Goal: Task Accomplishment & Management: Manage account settings

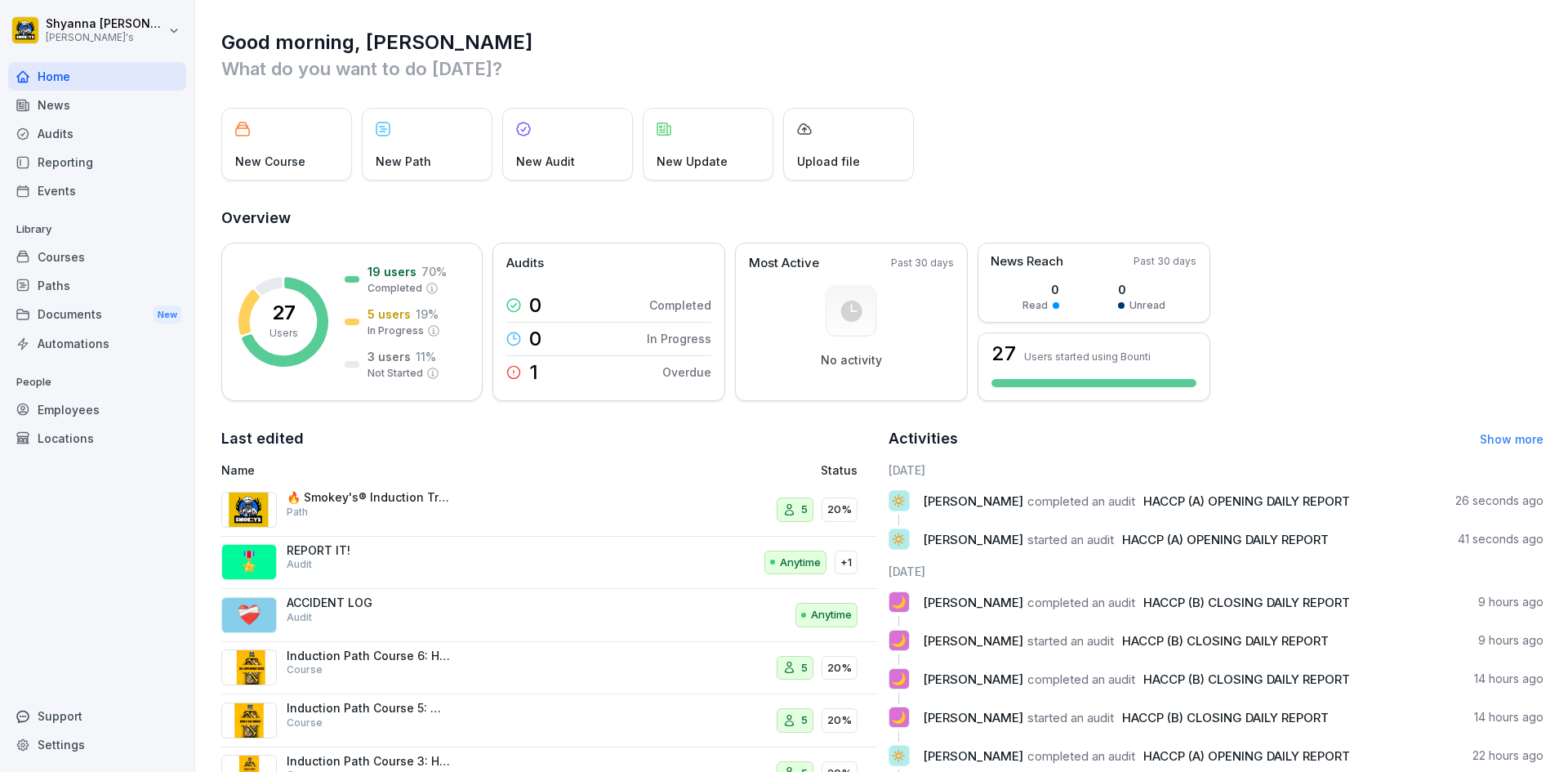
click at [121, 128] on div "Audits" at bounding box center [97, 133] width 178 height 29
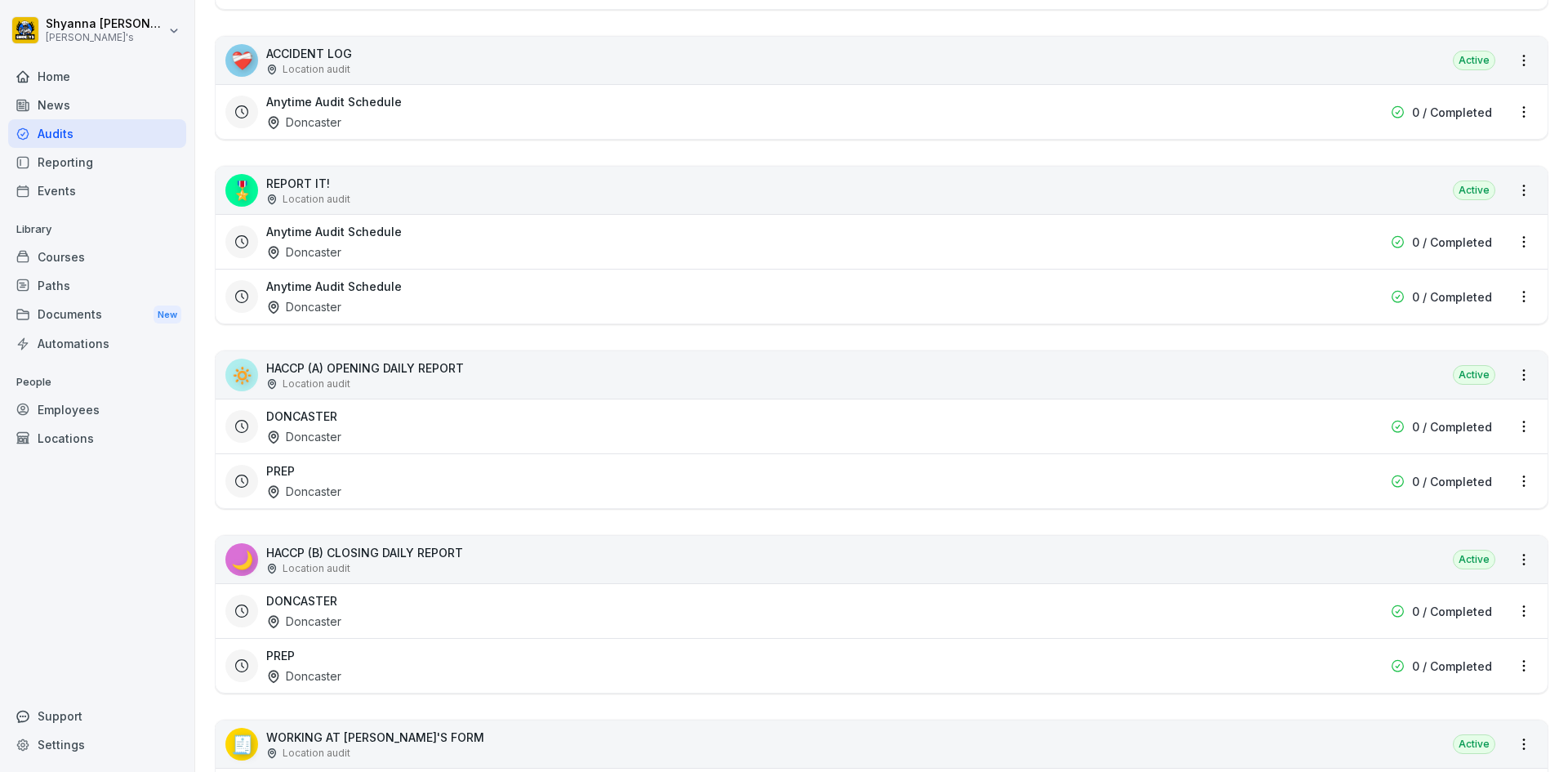
scroll to position [511, 0]
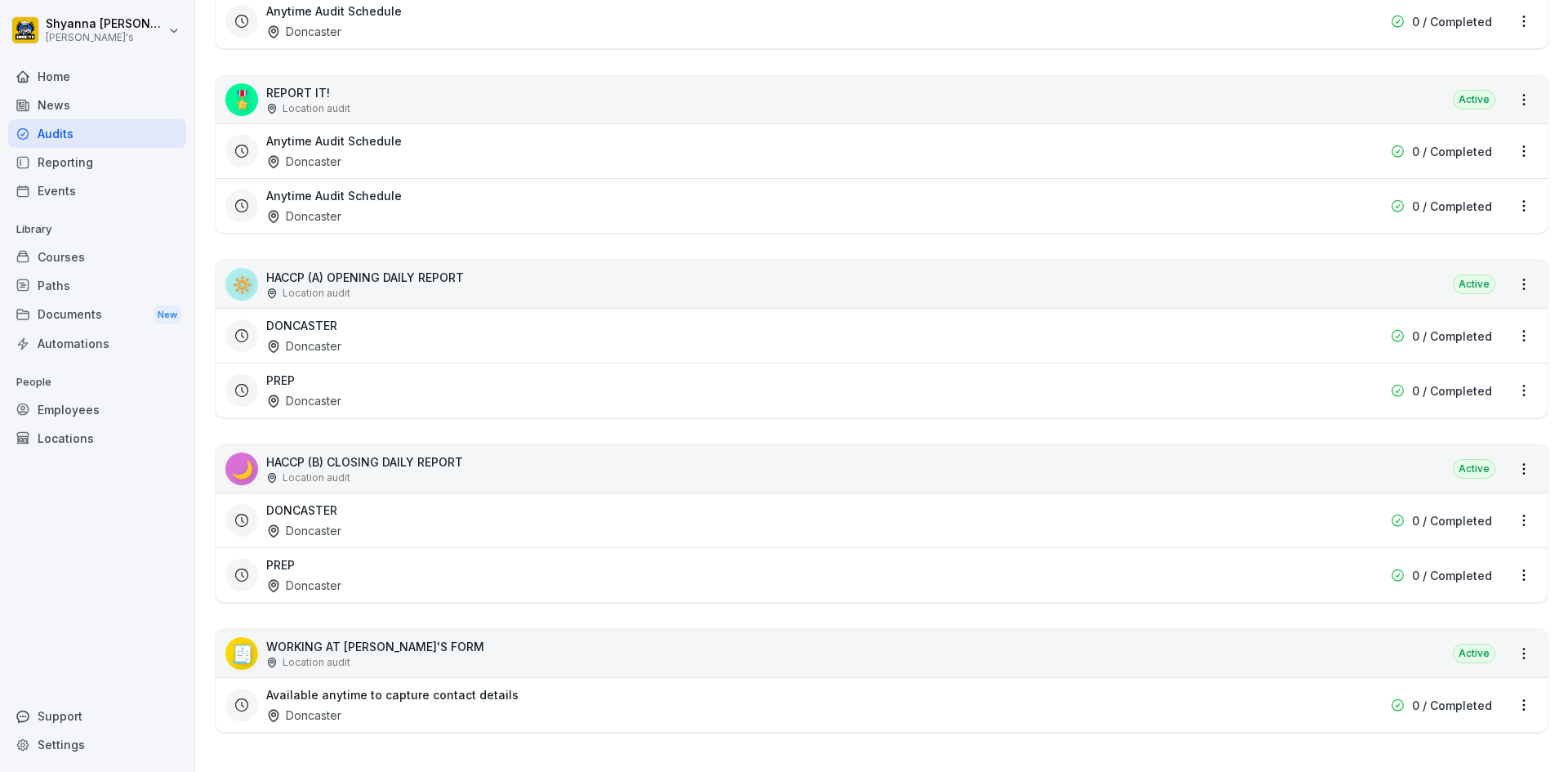
click at [345, 573] on div "PREP Doncaster" at bounding box center [778, 574] width 1022 height 37
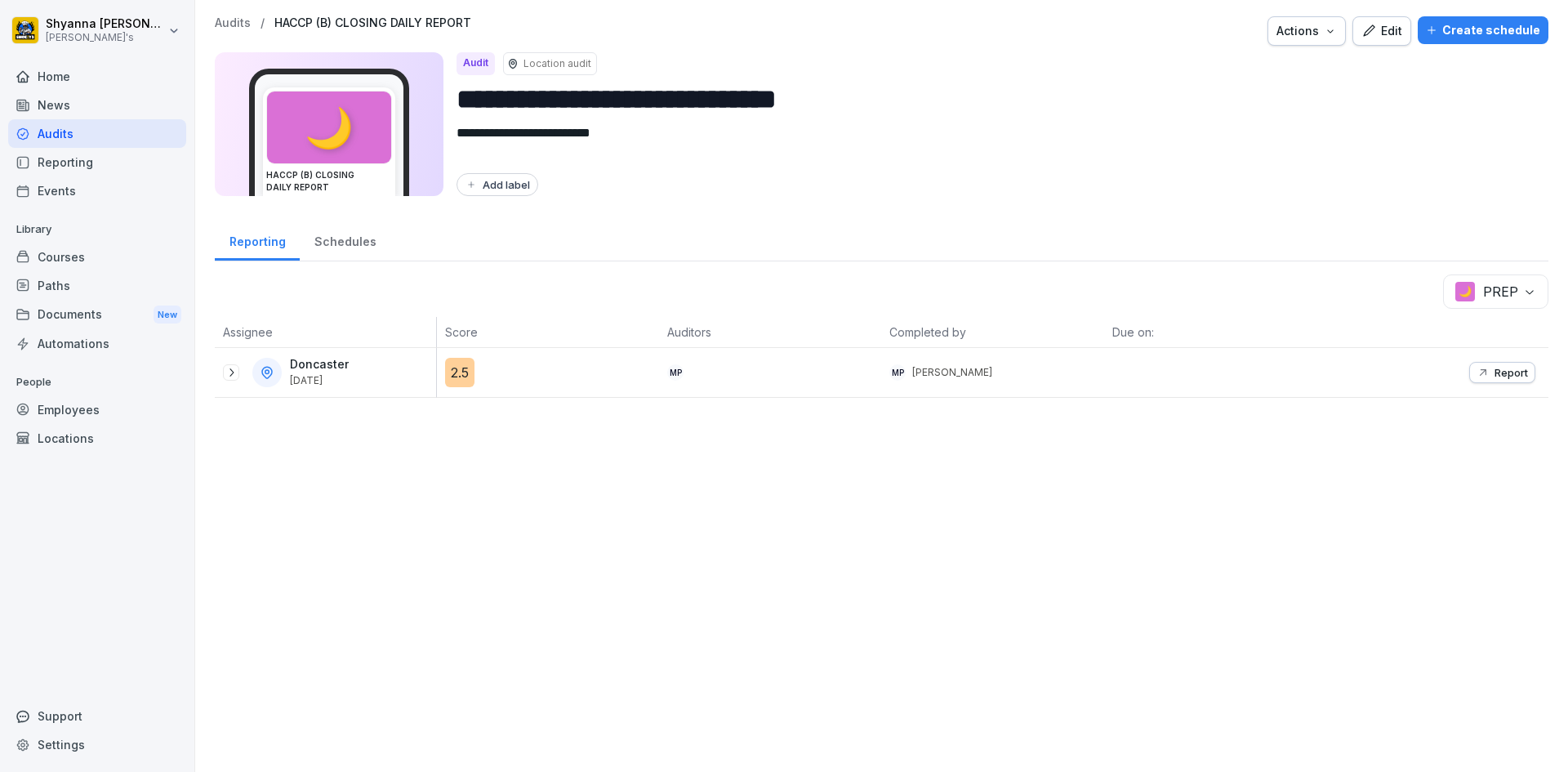
click at [224, 368] on div at bounding box center [231, 373] width 17 height 17
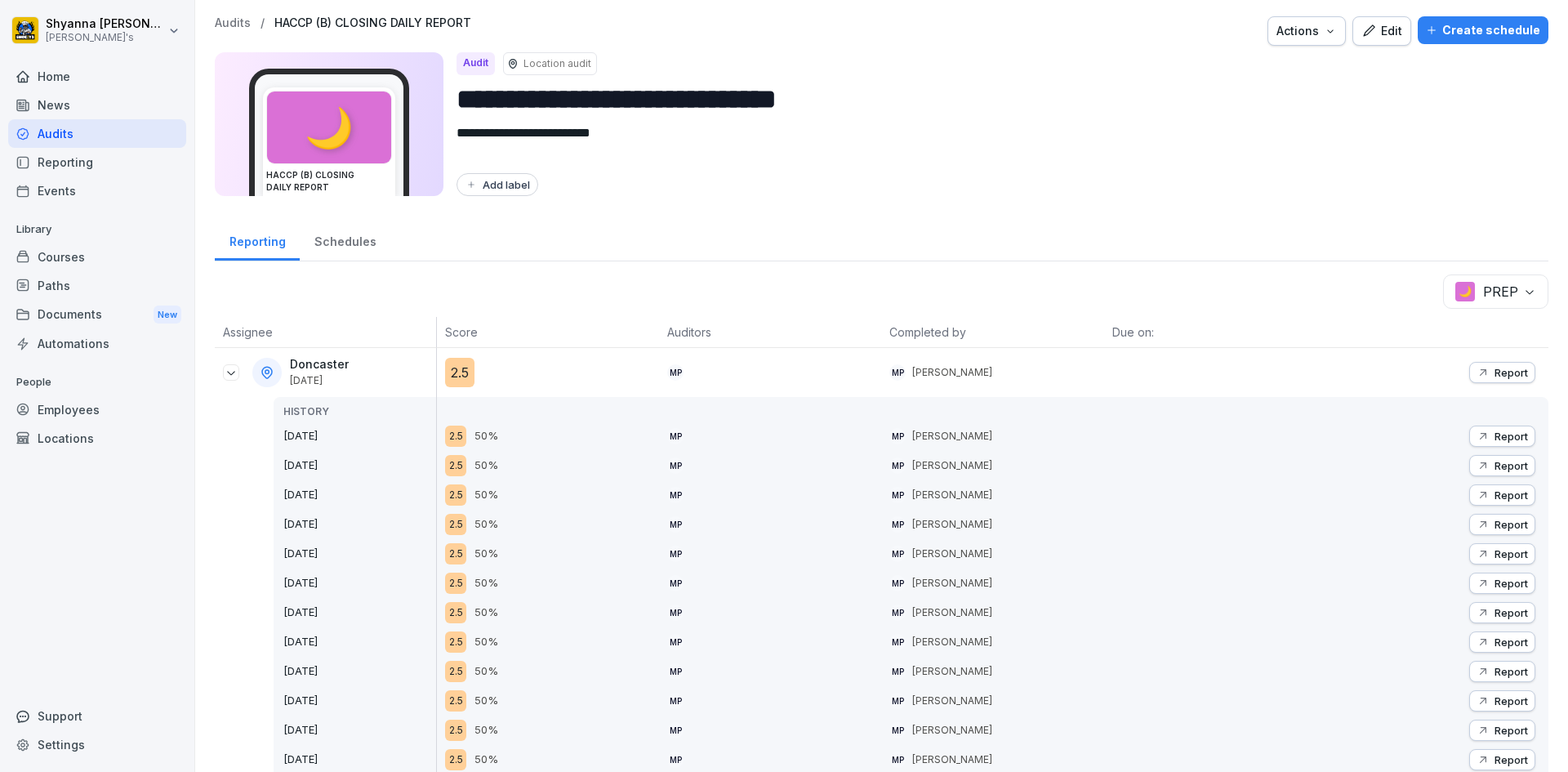
scroll to position [163, 0]
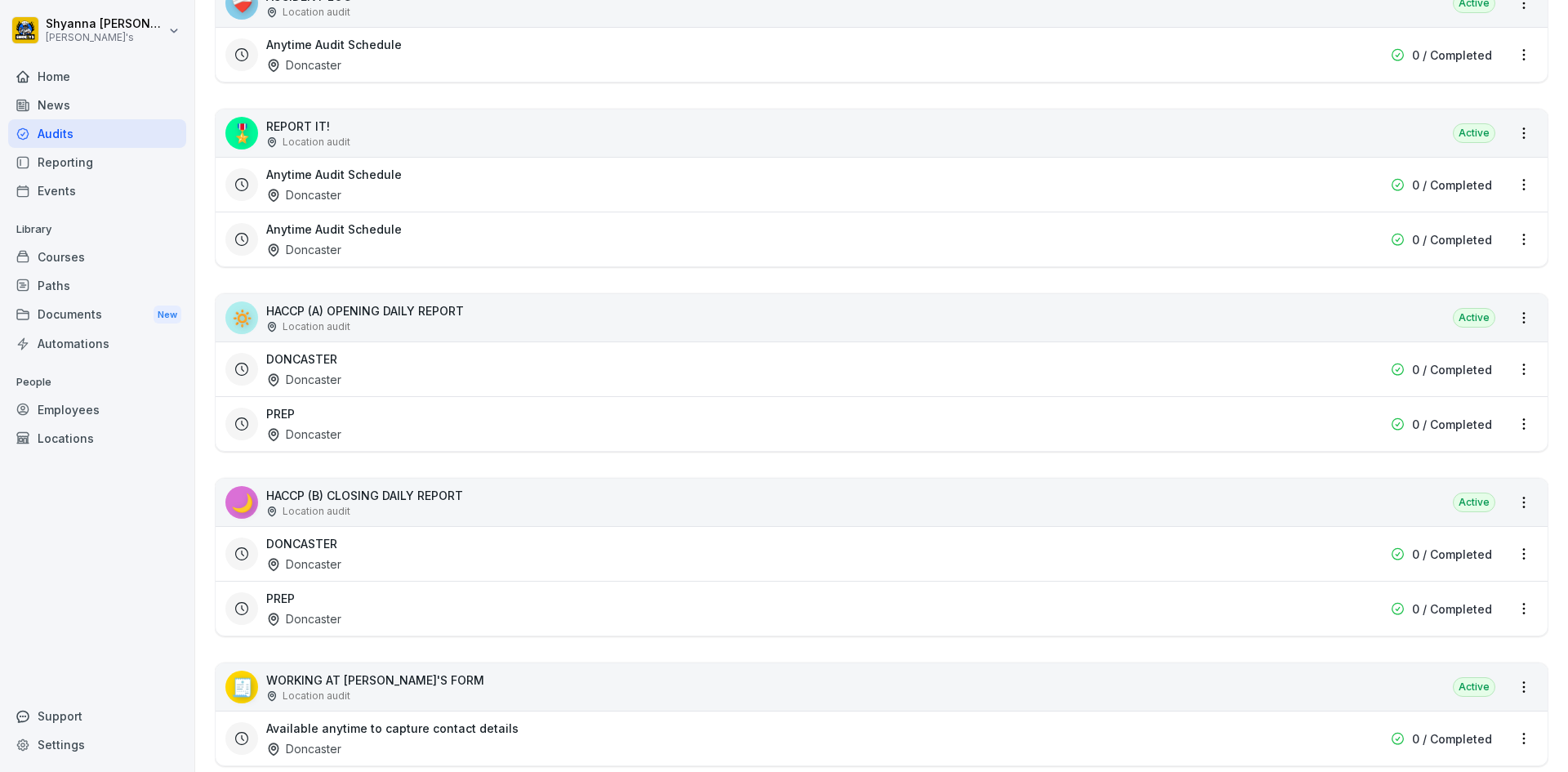
scroll to position [489, 0]
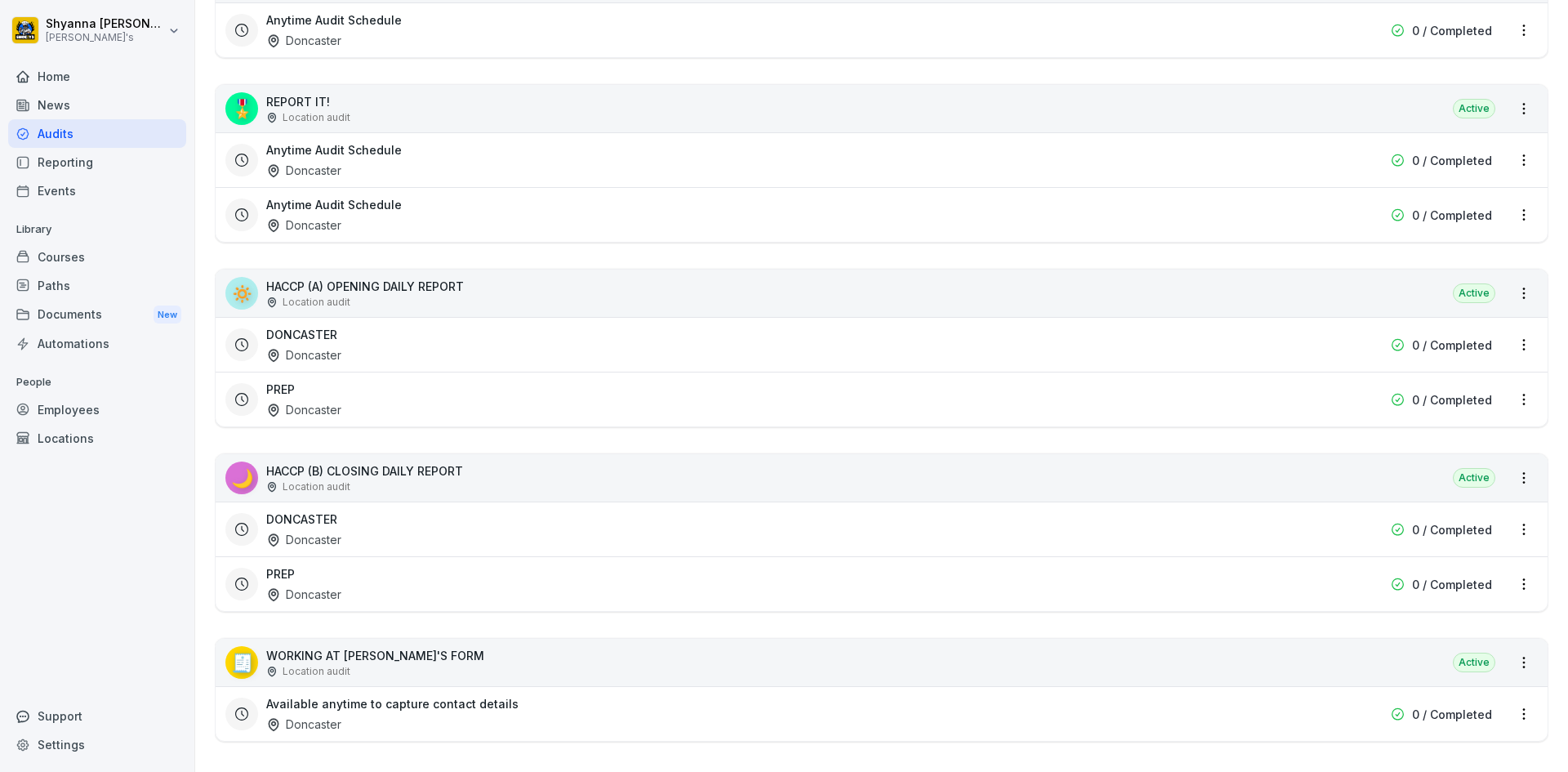
click at [287, 517] on h3 "DONCASTER" at bounding box center [302, 518] width 71 height 17
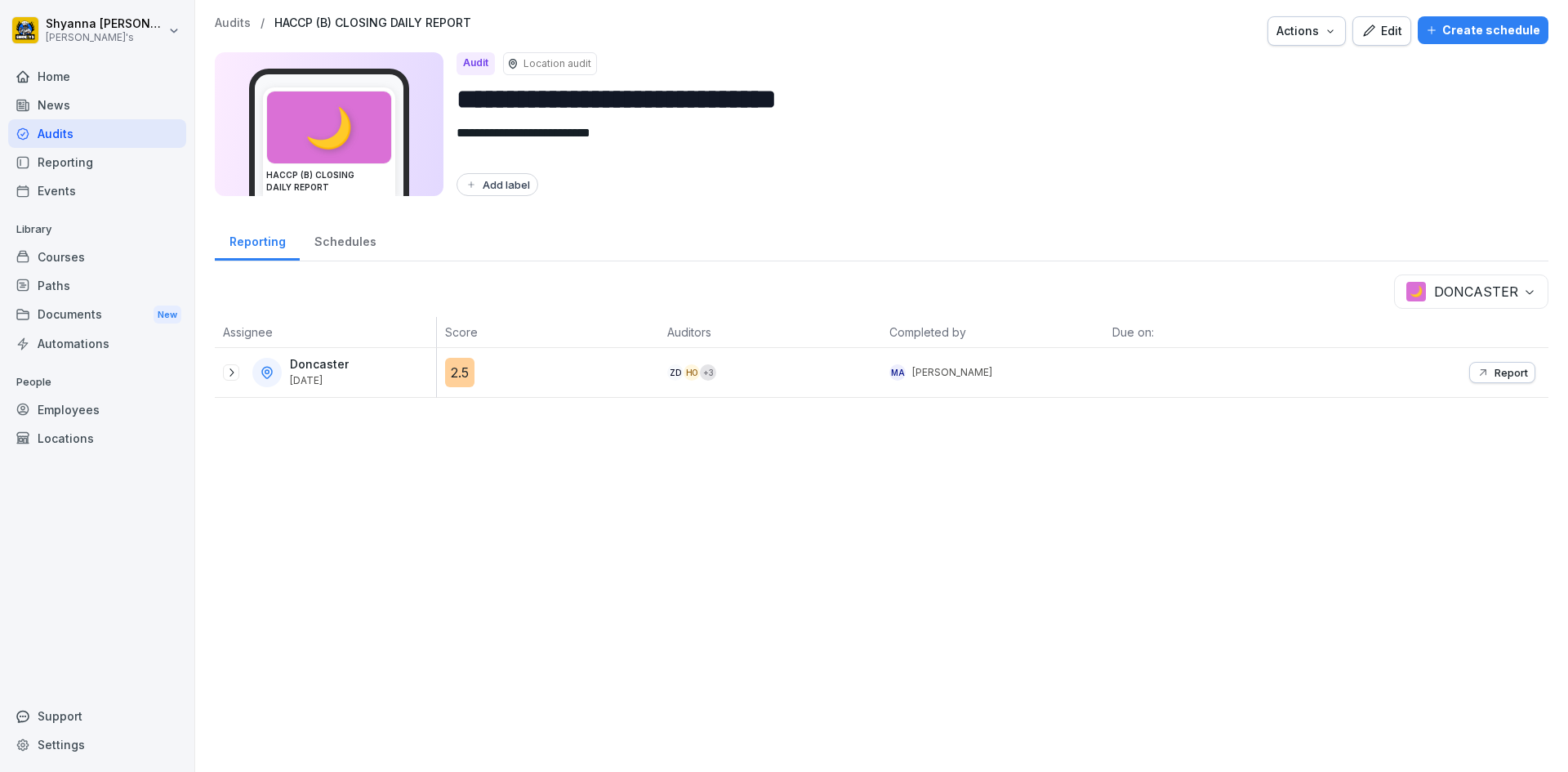
click at [1495, 368] on p "Report" at bounding box center [1512, 372] width 34 height 13
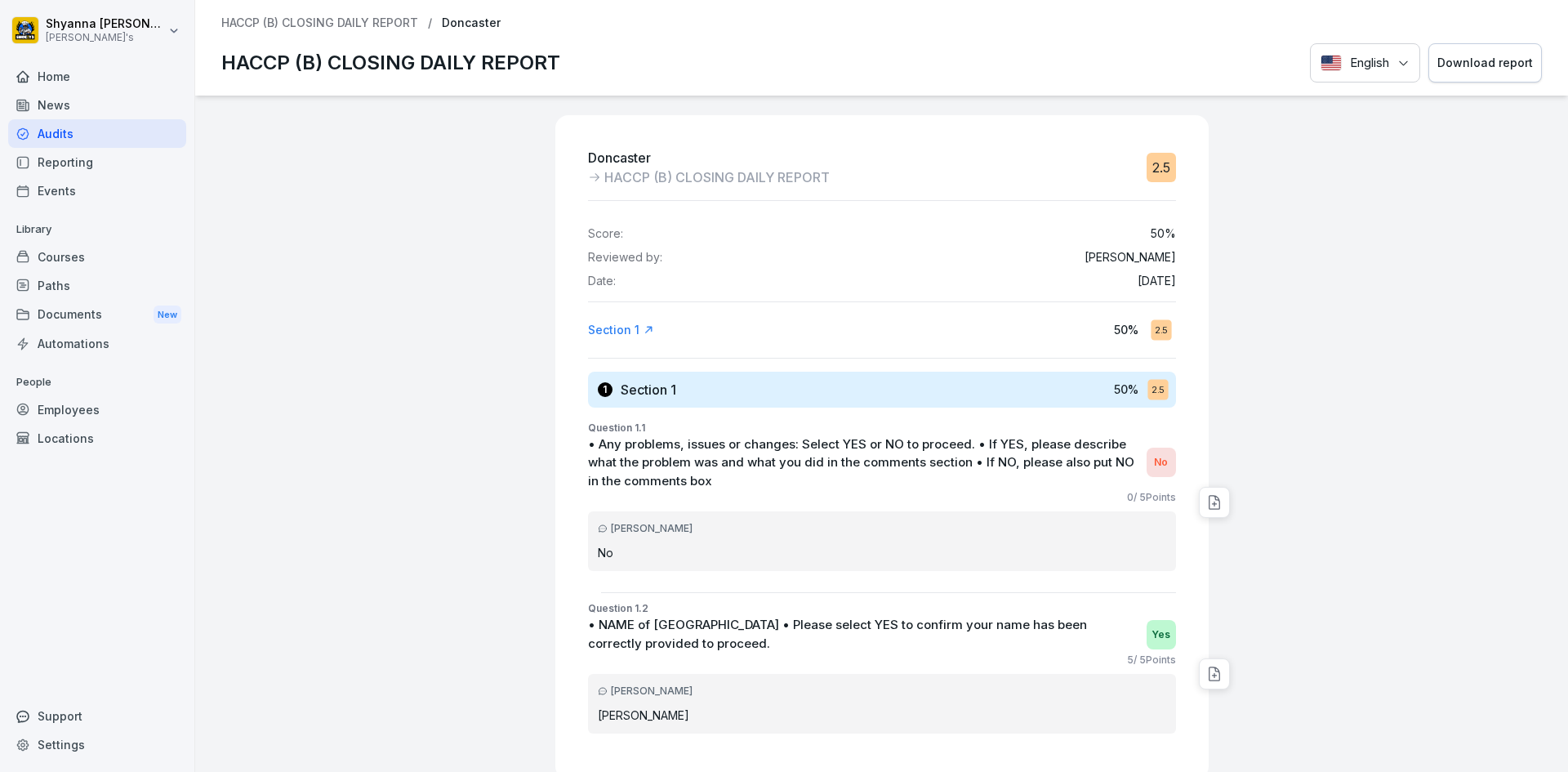
click at [1494, 62] on div "Download report" at bounding box center [1485, 62] width 95 height 18
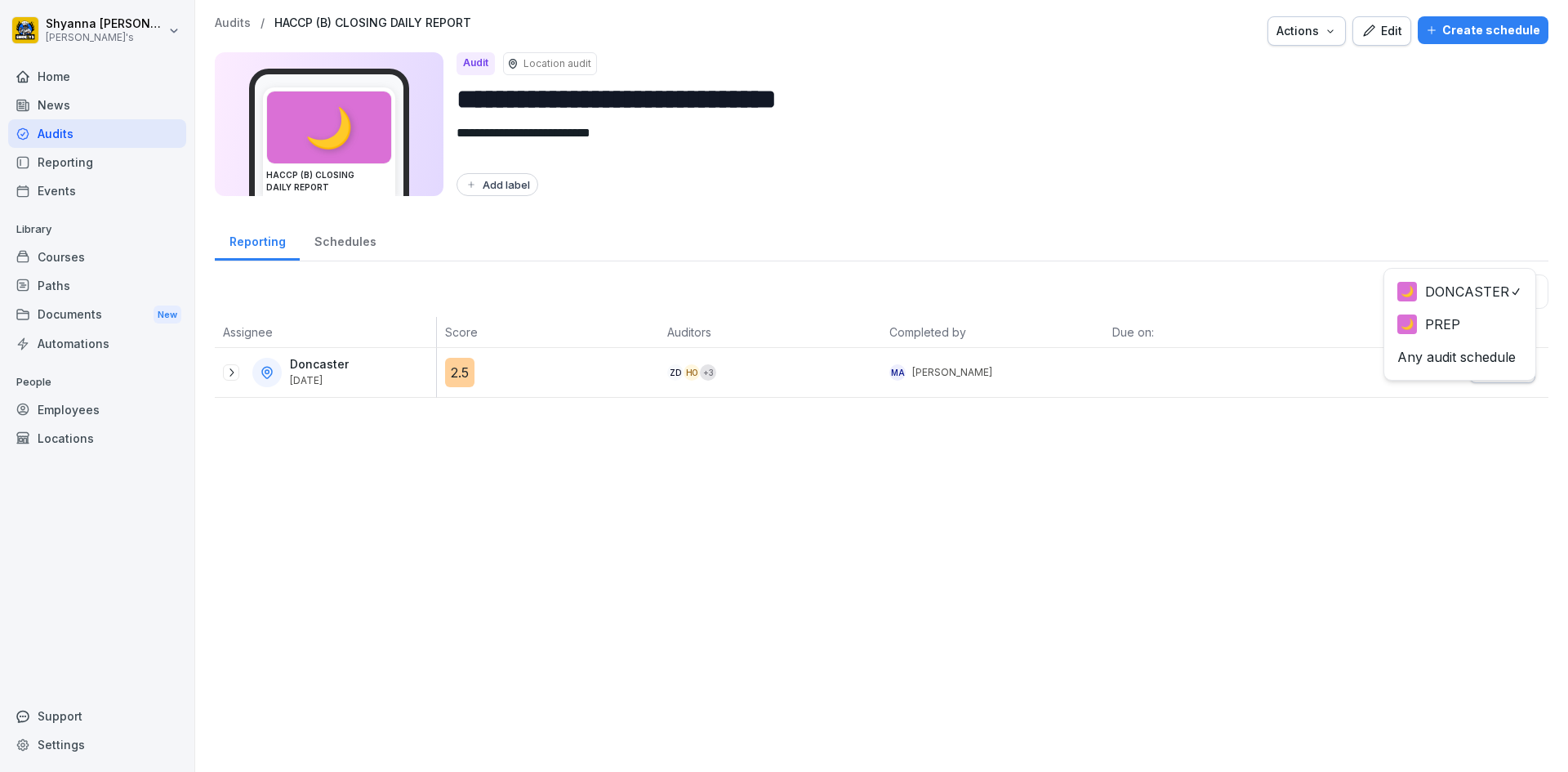
click at [1475, 286] on body "**********" at bounding box center [784, 386] width 1568 height 772
click at [233, 378] on icon at bounding box center [231, 372] width 13 height 13
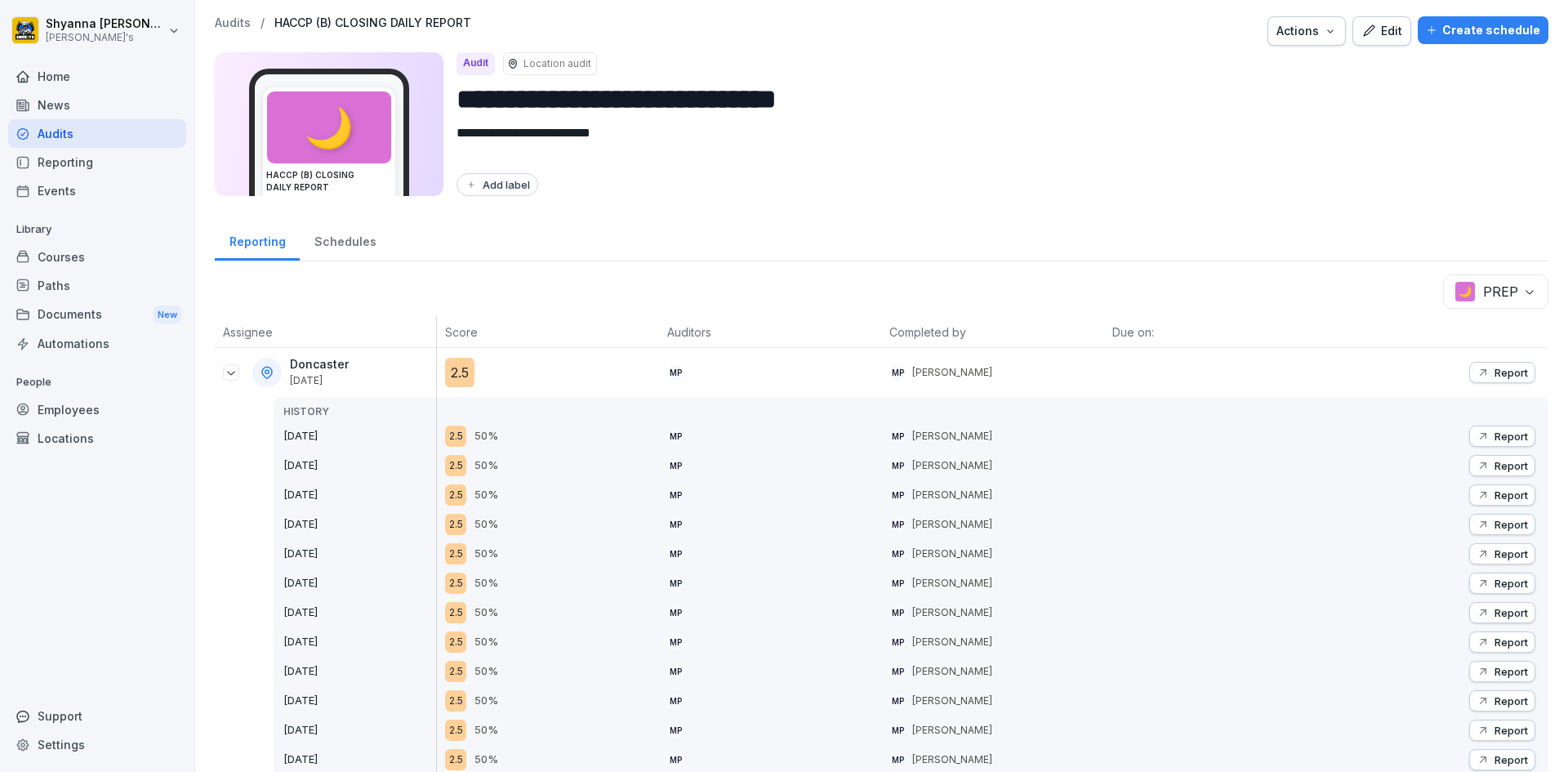
click at [1470, 367] on button "Report" at bounding box center [1503, 372] width 66 height 21
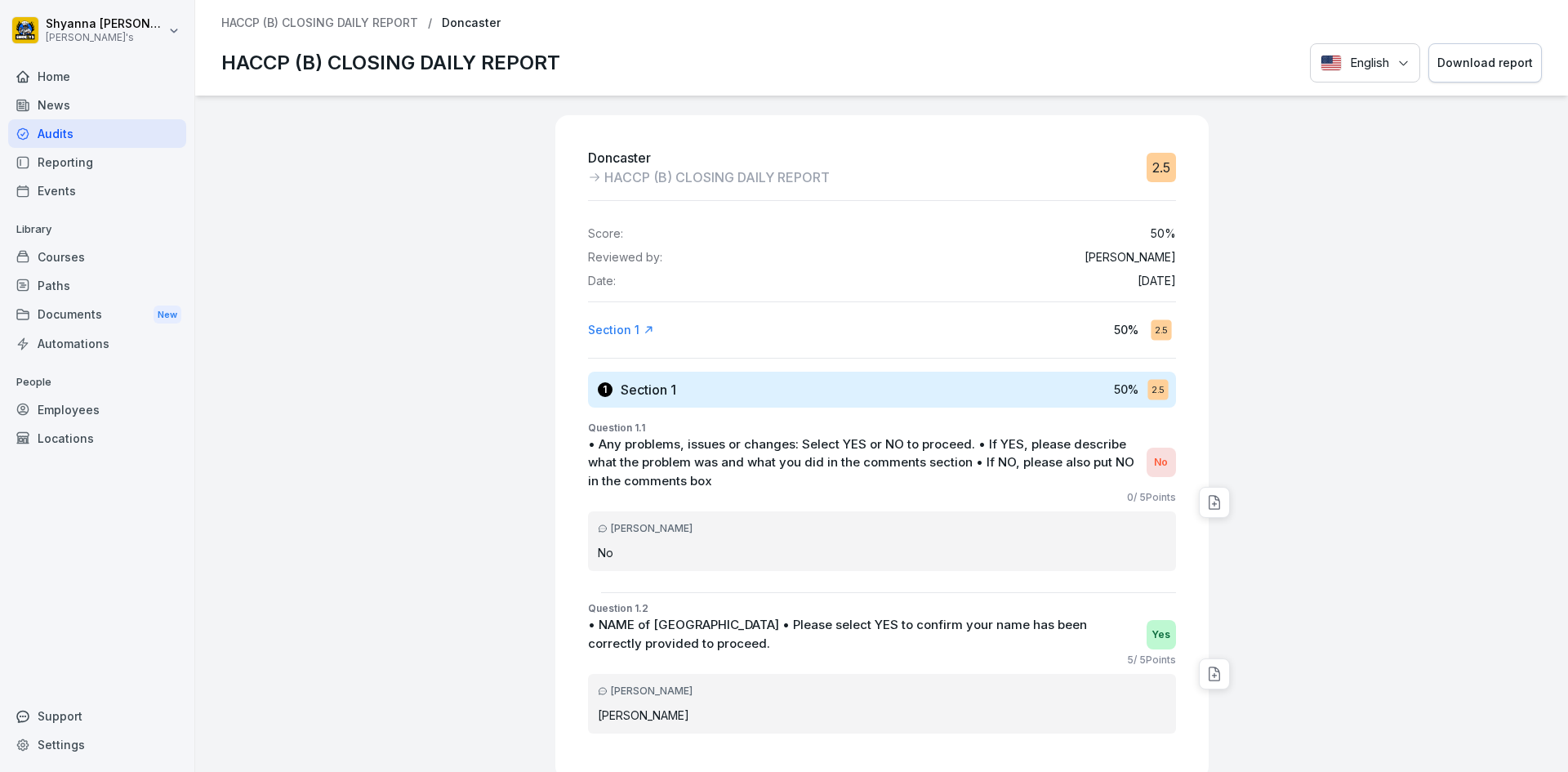
click at [1455, 66] on div "Download report" at bounding box center [1485, 62] width 95 height 18
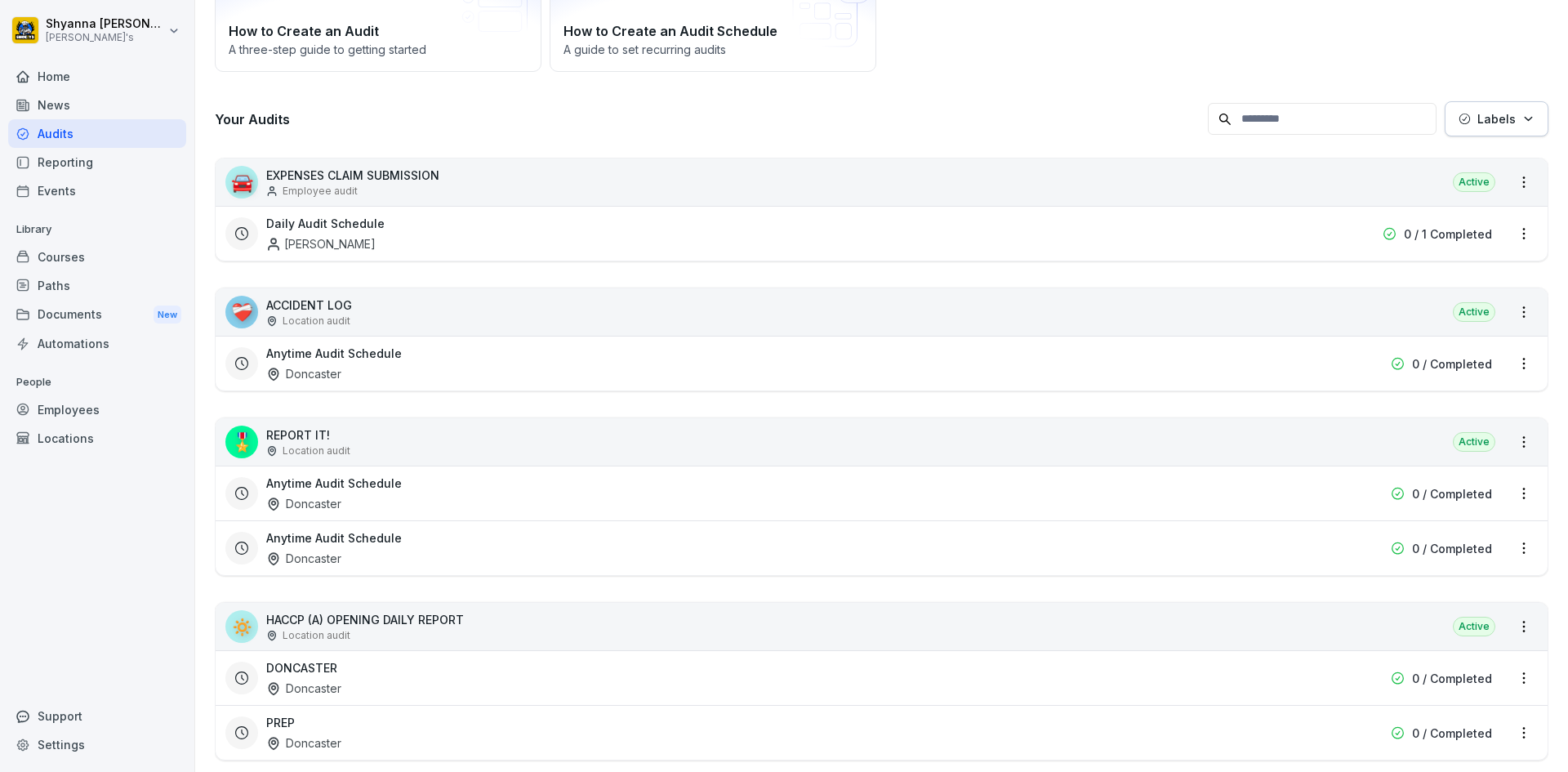
scroll to position [245, 0]
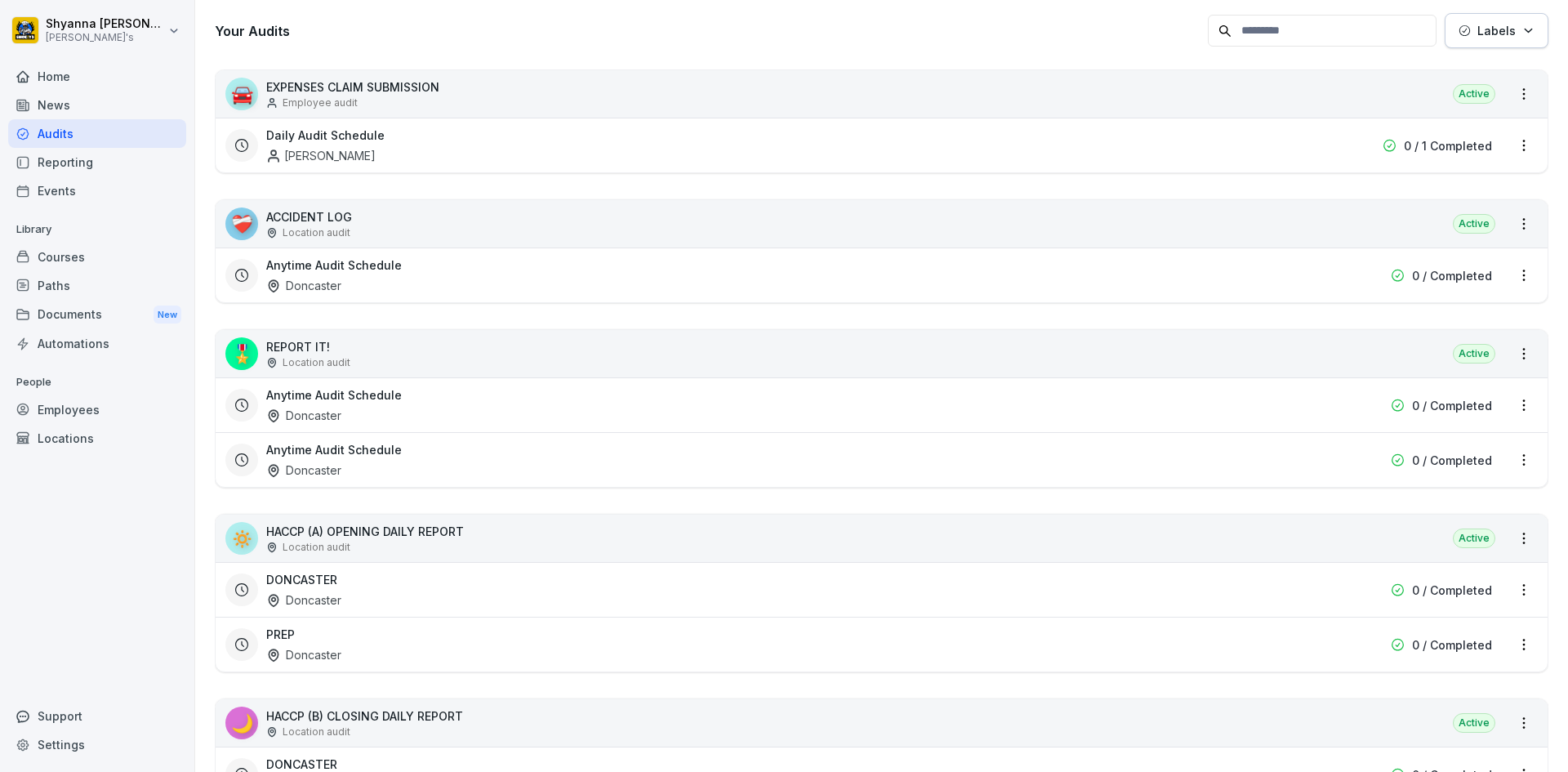
click at [384, 583] on div "DONCASTER Doncaster" at bounding box center [778, 589] width 1022 height 37
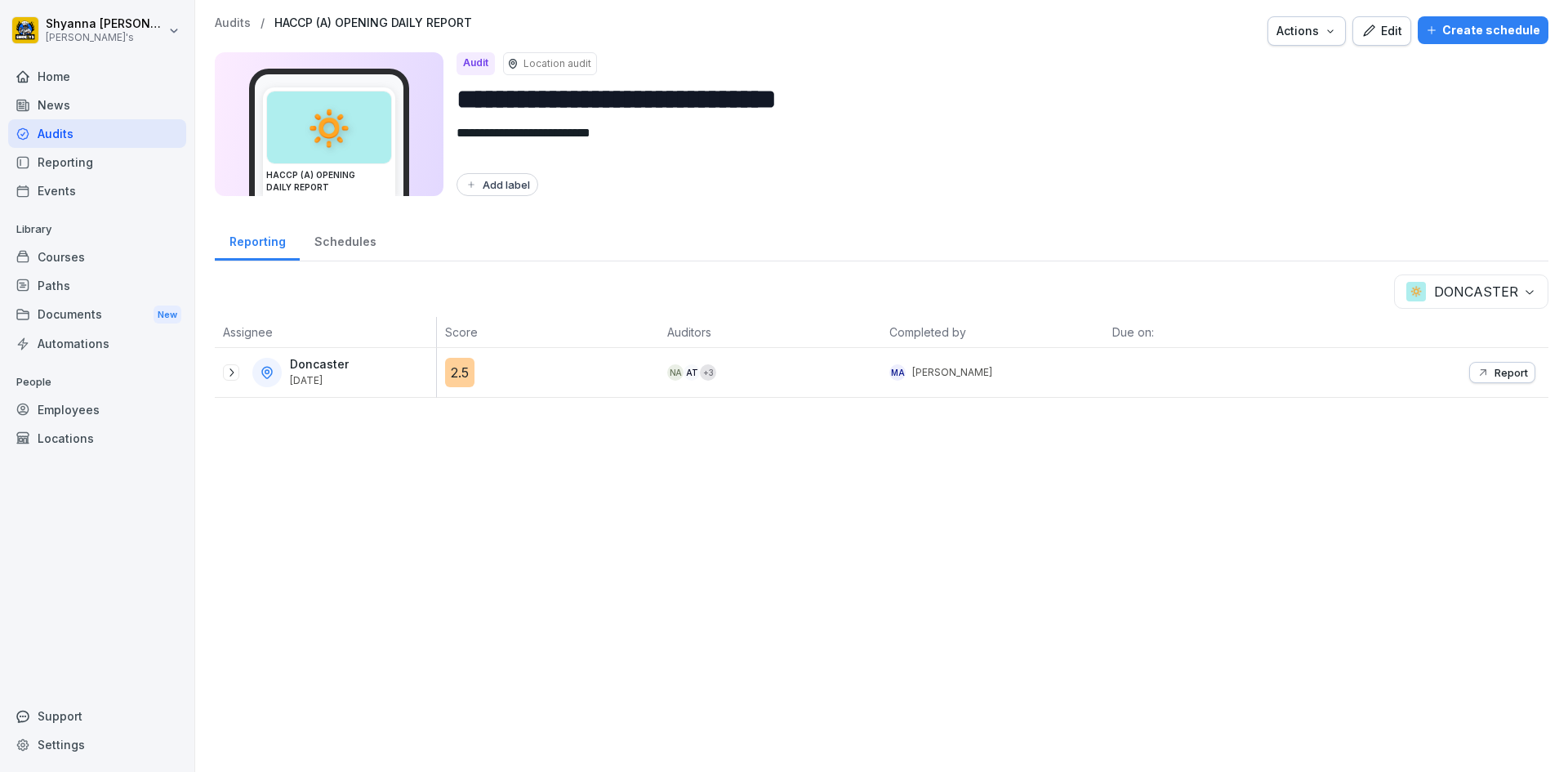
click at [229, 376] on icon at bounding box center [231, 372] width 13 height 13
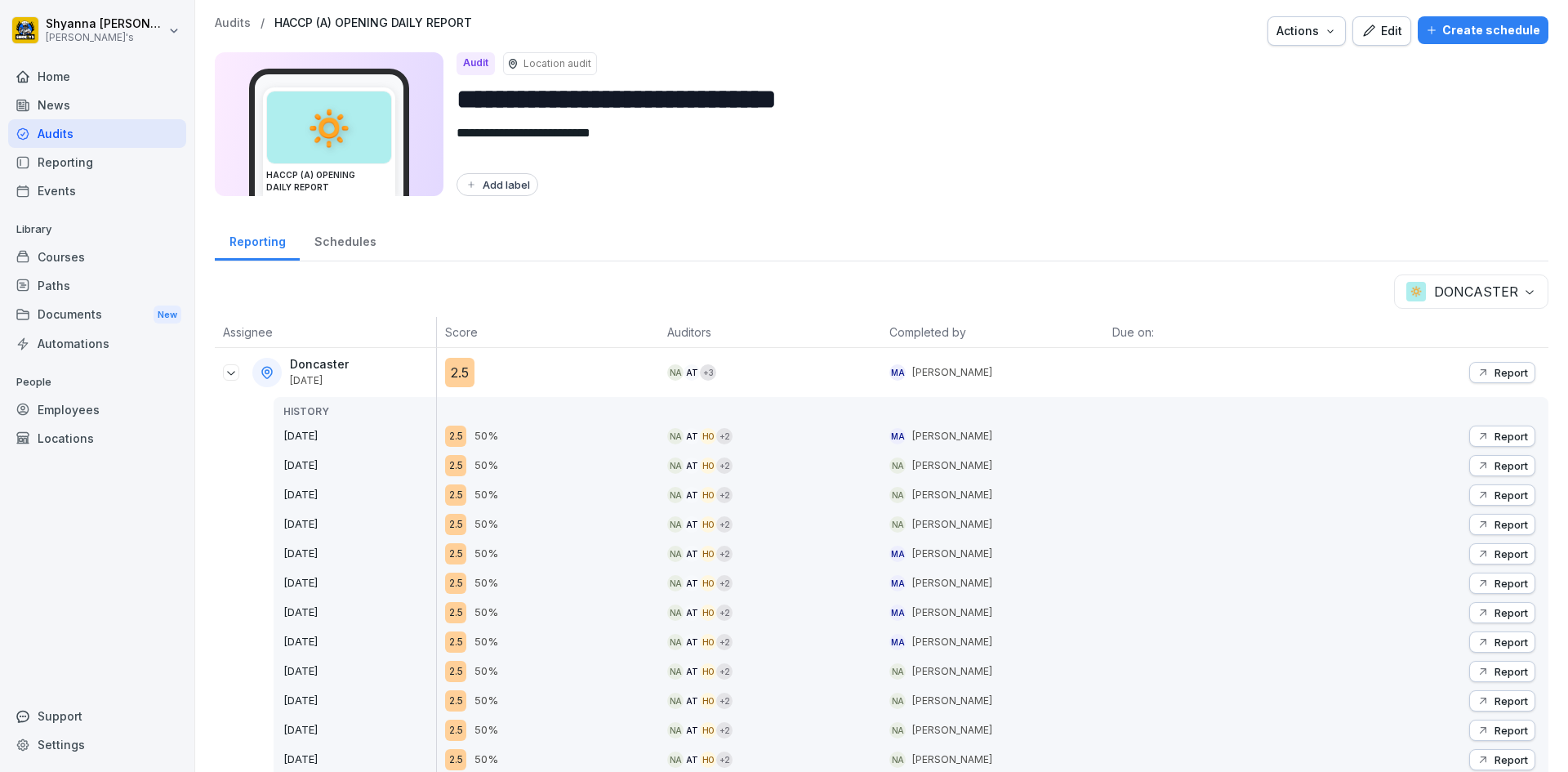
click at [1495, 431] on p "Report" at bounding box center [1512, 436] width 34 height 13
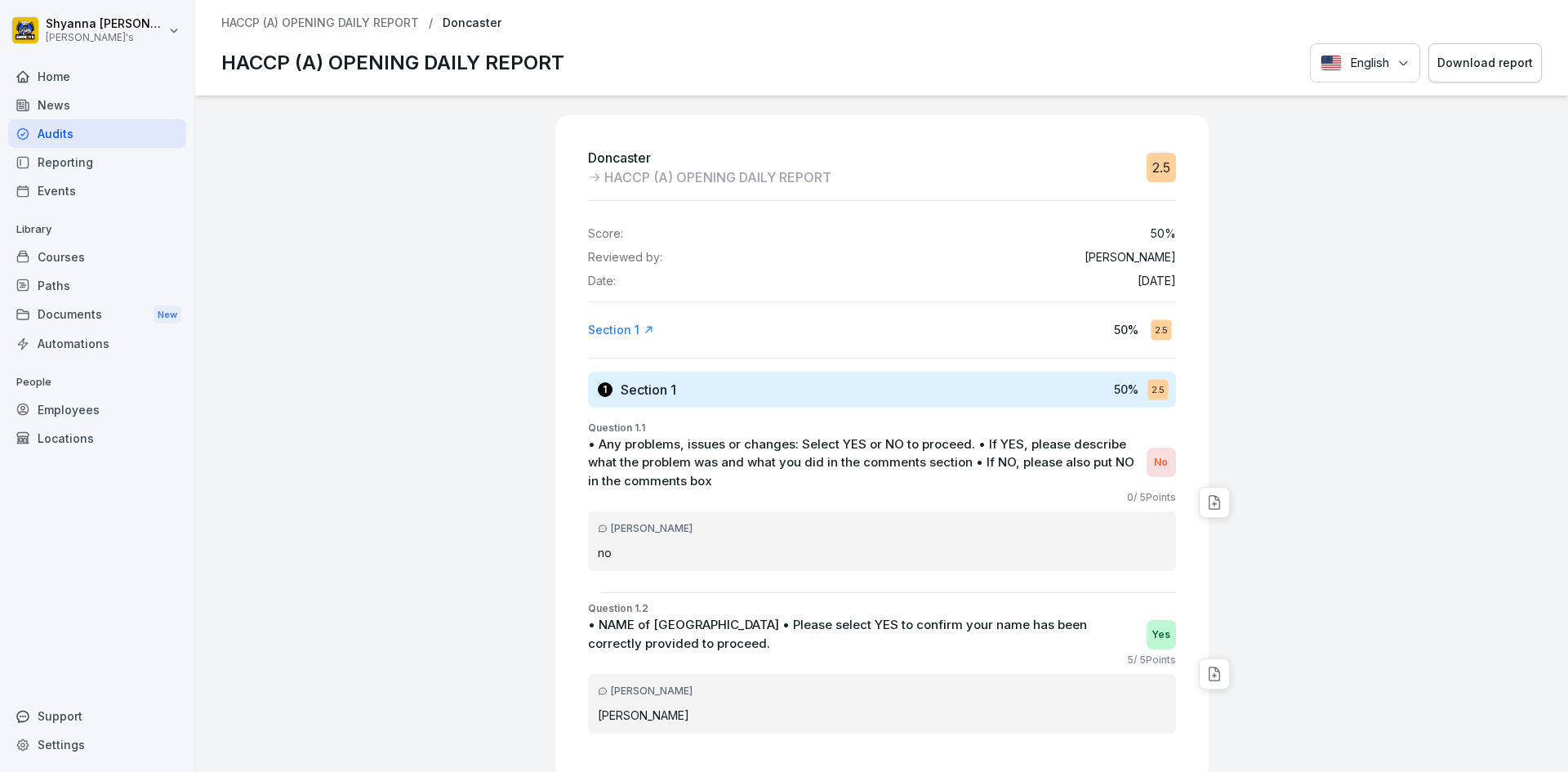
click at [1443, 62] on div "Download report" at bounding box center [1485, 62] width 95 height 18
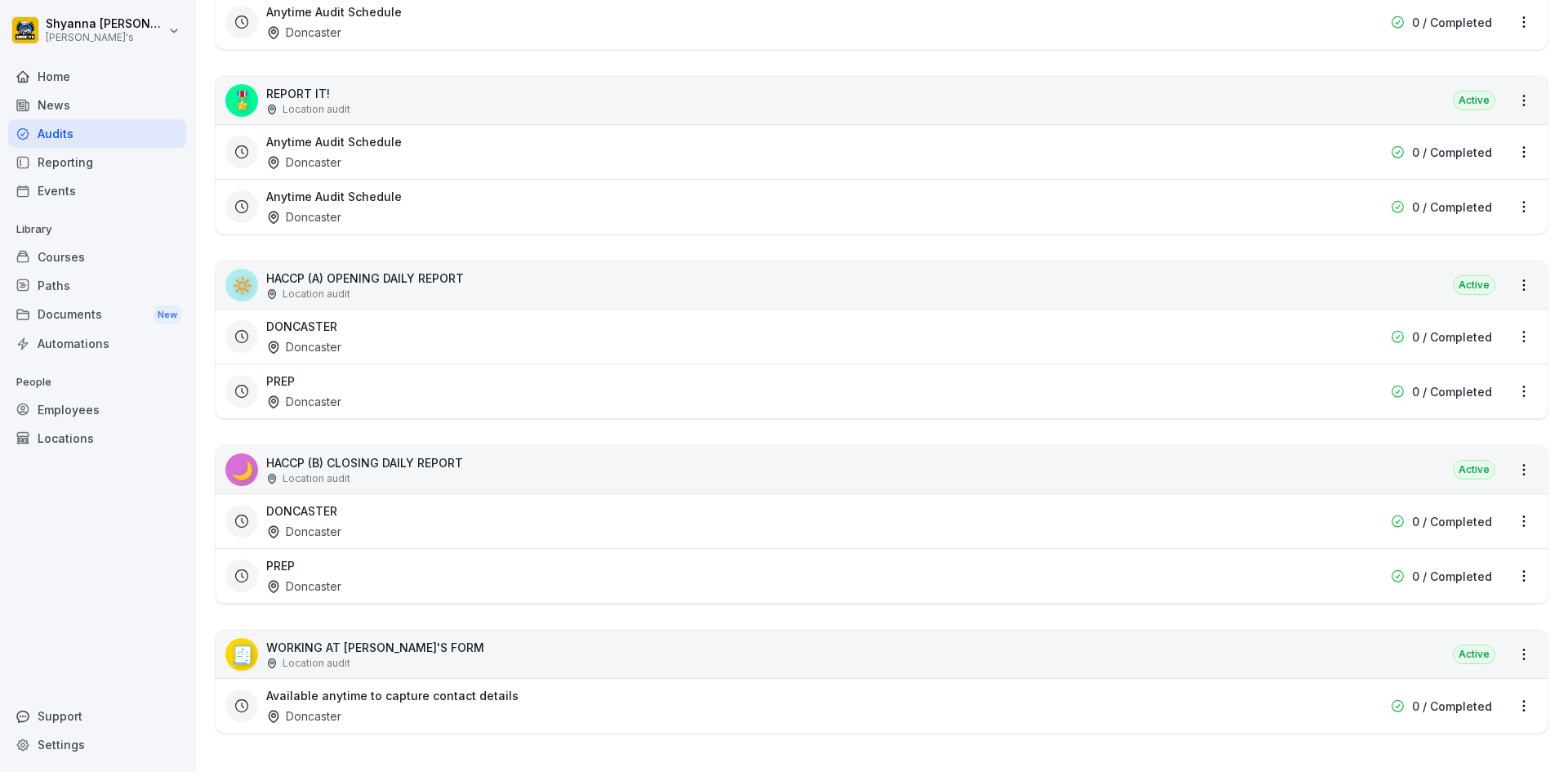
scroll to position [511, 0]
click at [431, 506] on div "DONCASTER Doncaster" at bounding box center [778, 520] width 1022 height 37
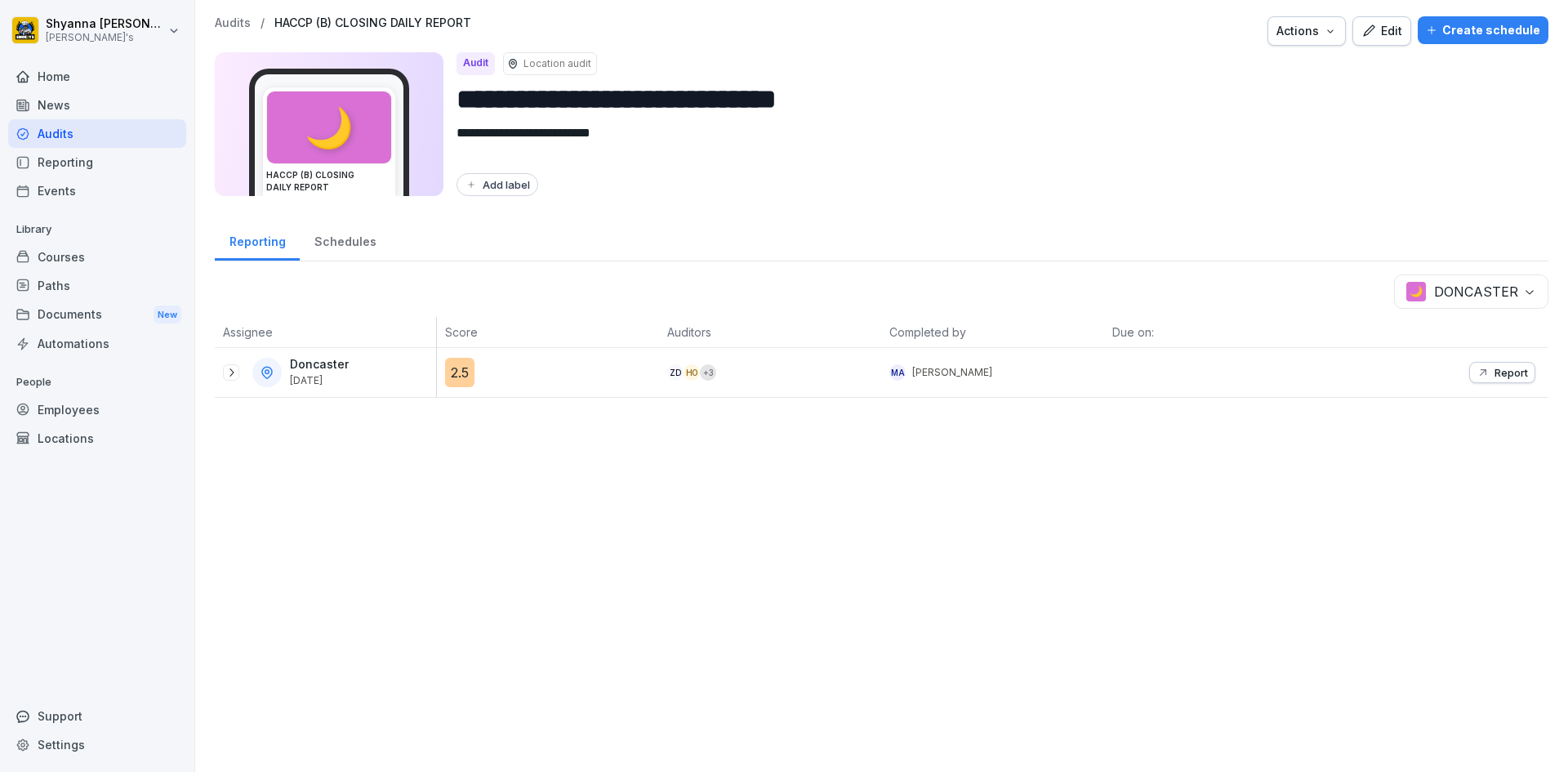
click at [226, 372] on icon at bounding box center [231, 372] width 13 height 13
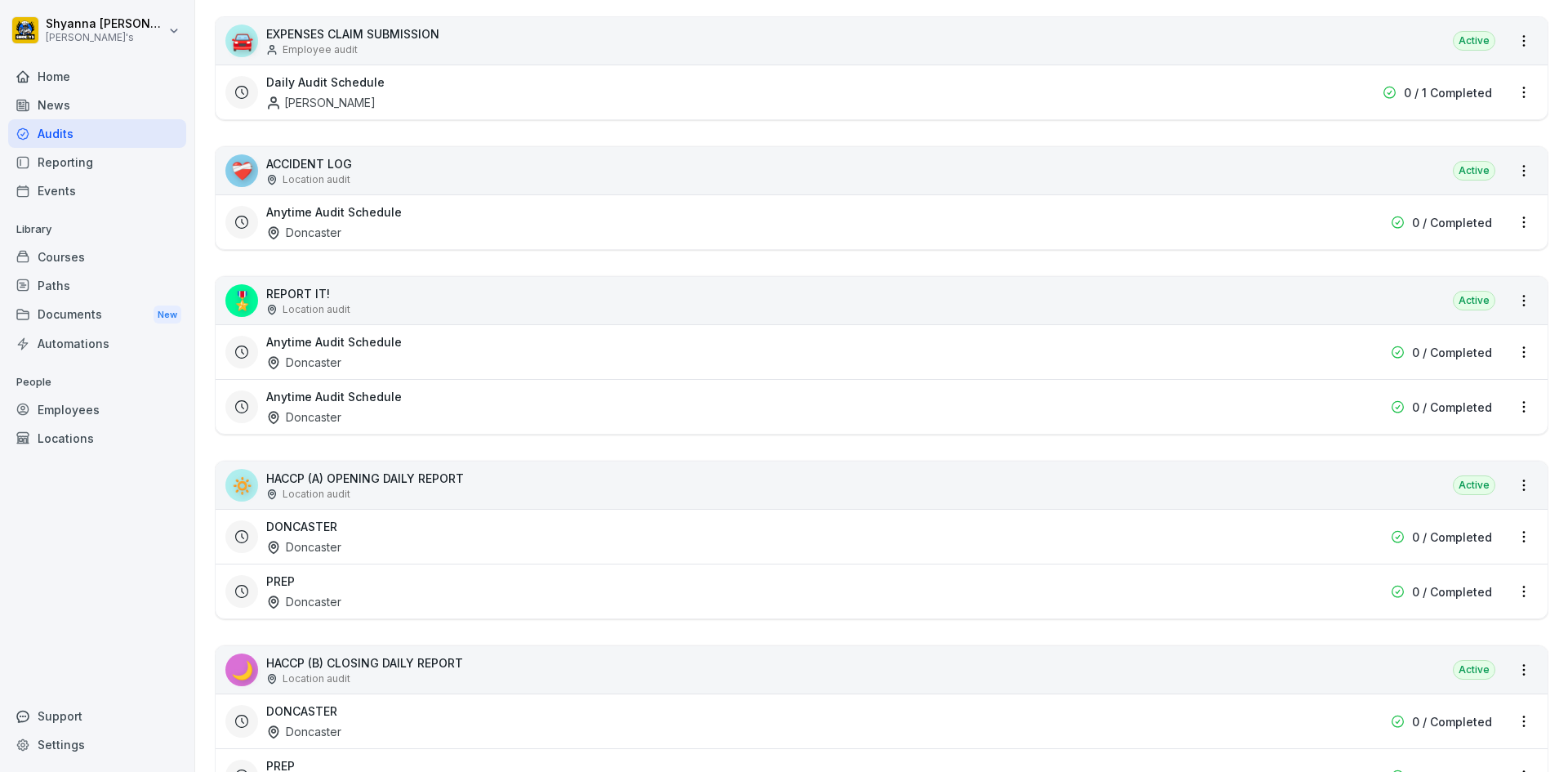
scroll to position [326, 0]
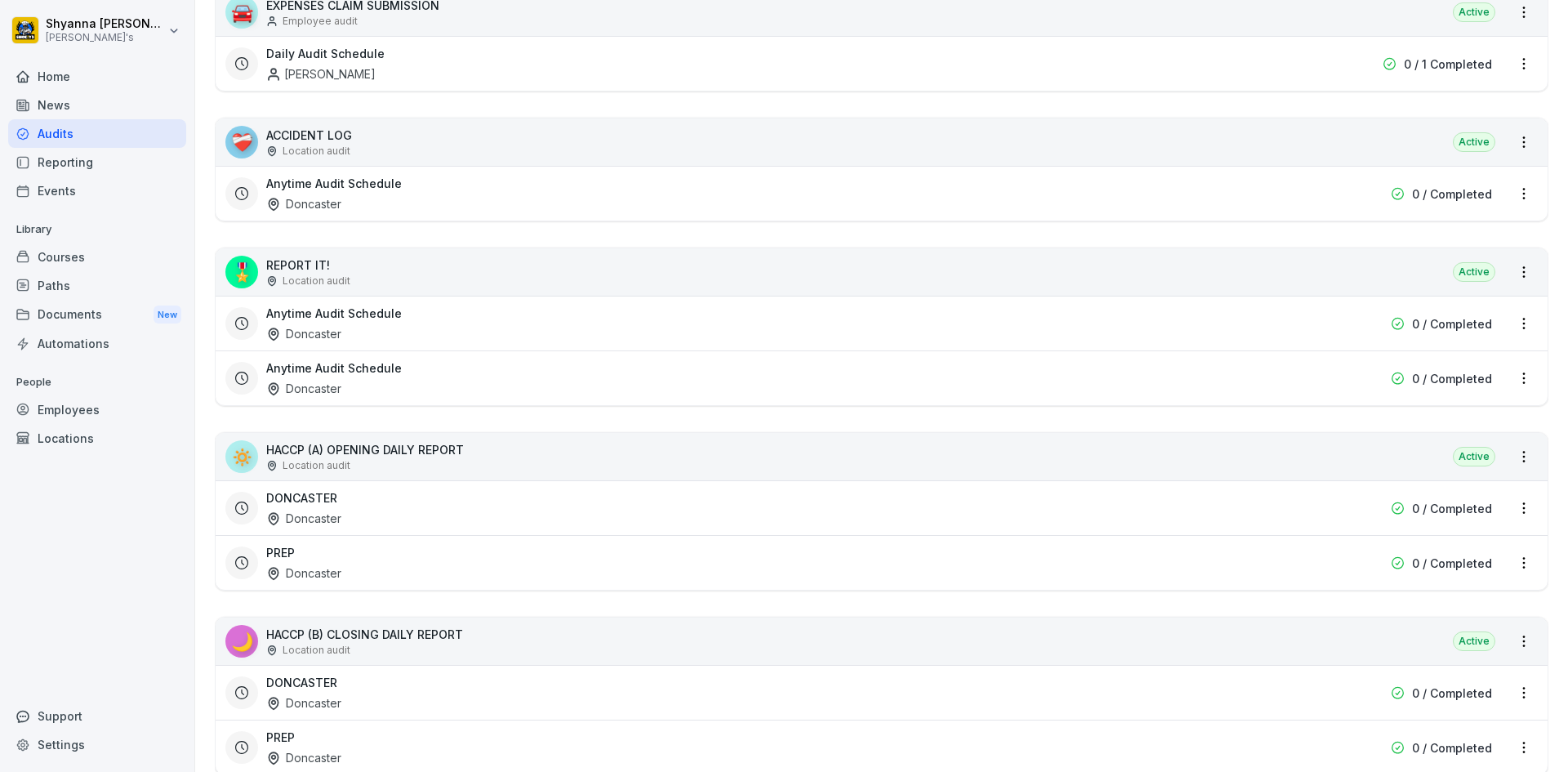
click at [369, 505] on div "DONCASTER Doncaster" at bounding box center [778, 508] width 1022 height 37
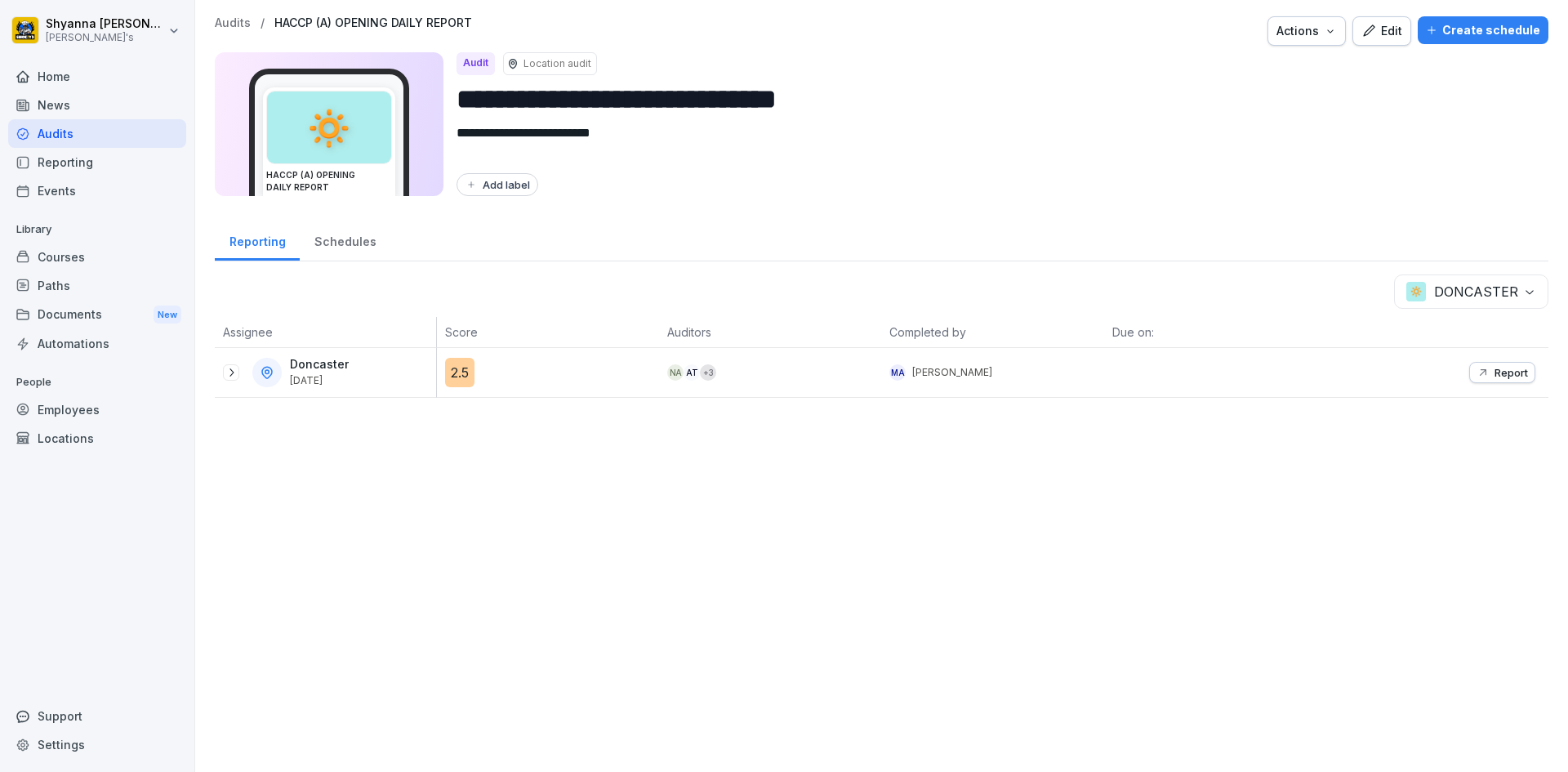
click at [234, 364] on div "Doncaster [DATE]" at bounding box center [329, 373] width 214 height 30
click at [234, 370] on icon at bounding box center [231, 372] width 13 height 13
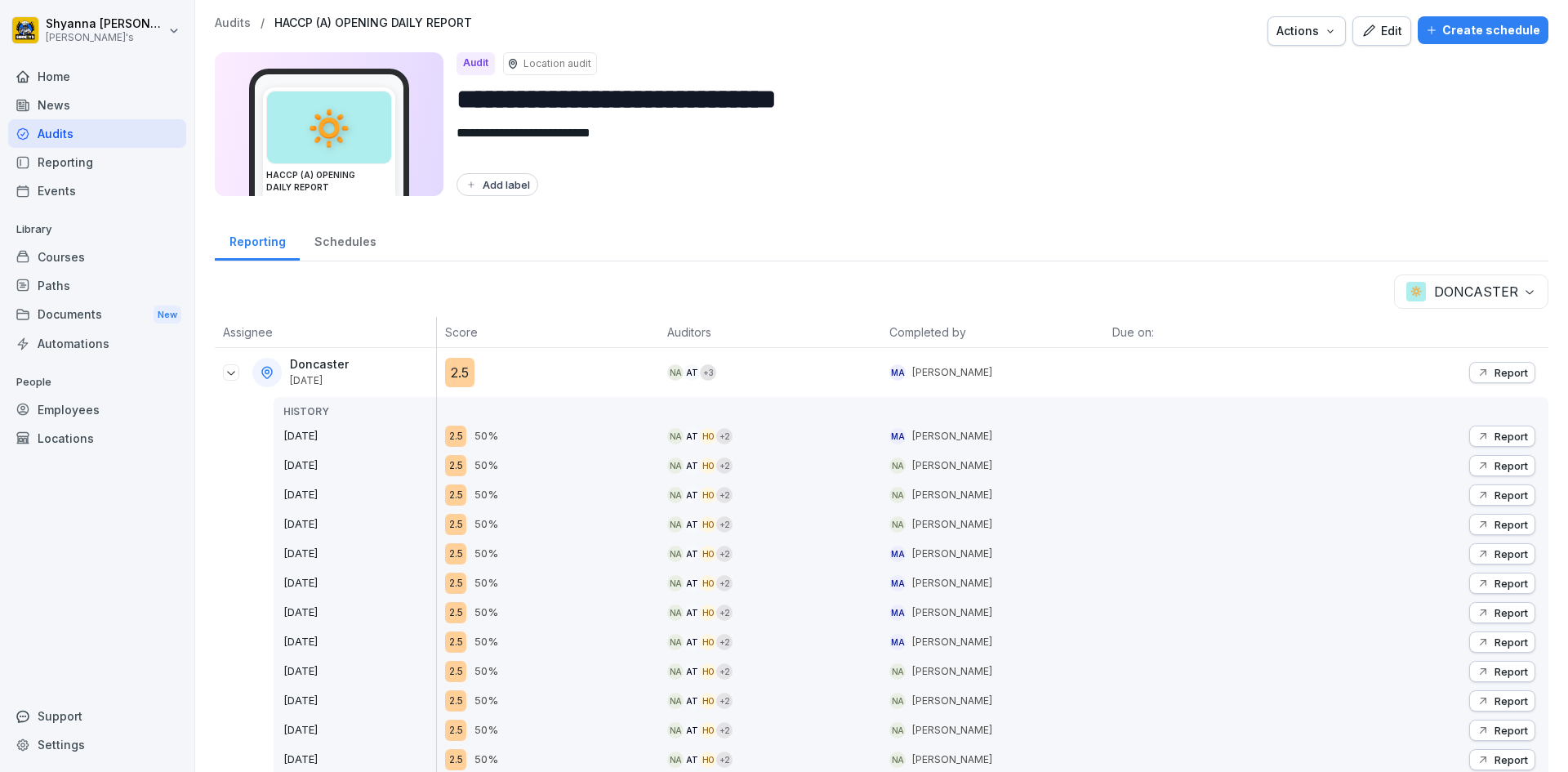
click at [1504, 434] on p "Report" at bounding box center [1512, 436] width 34 height 13
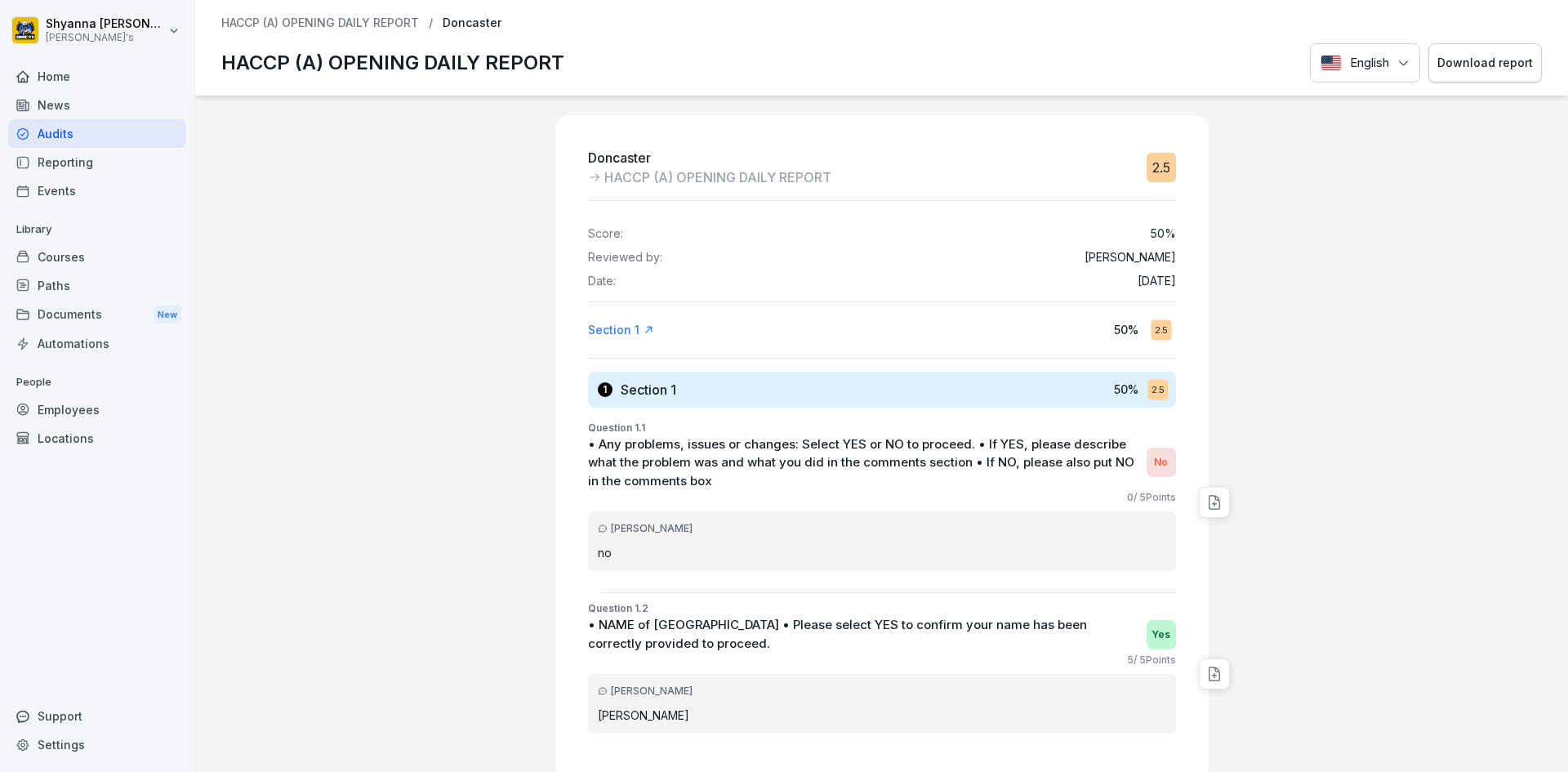
click at [1497, 44] on button "Download report" at bounding box center [1486, 62] width 114 height 40
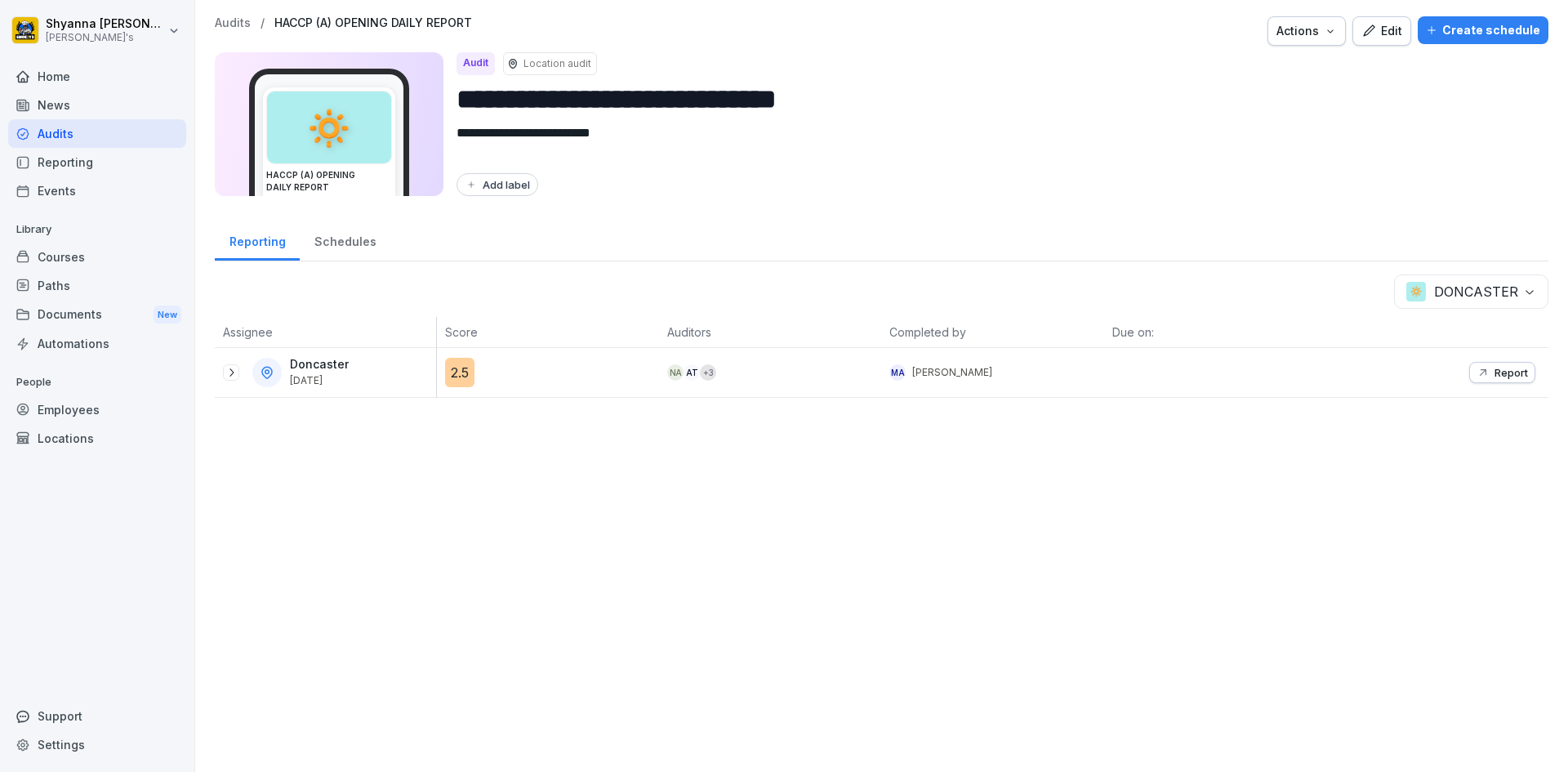
click at [1487, 364] on button "Report" at bounding box center [1503, 372] width 66 height 21
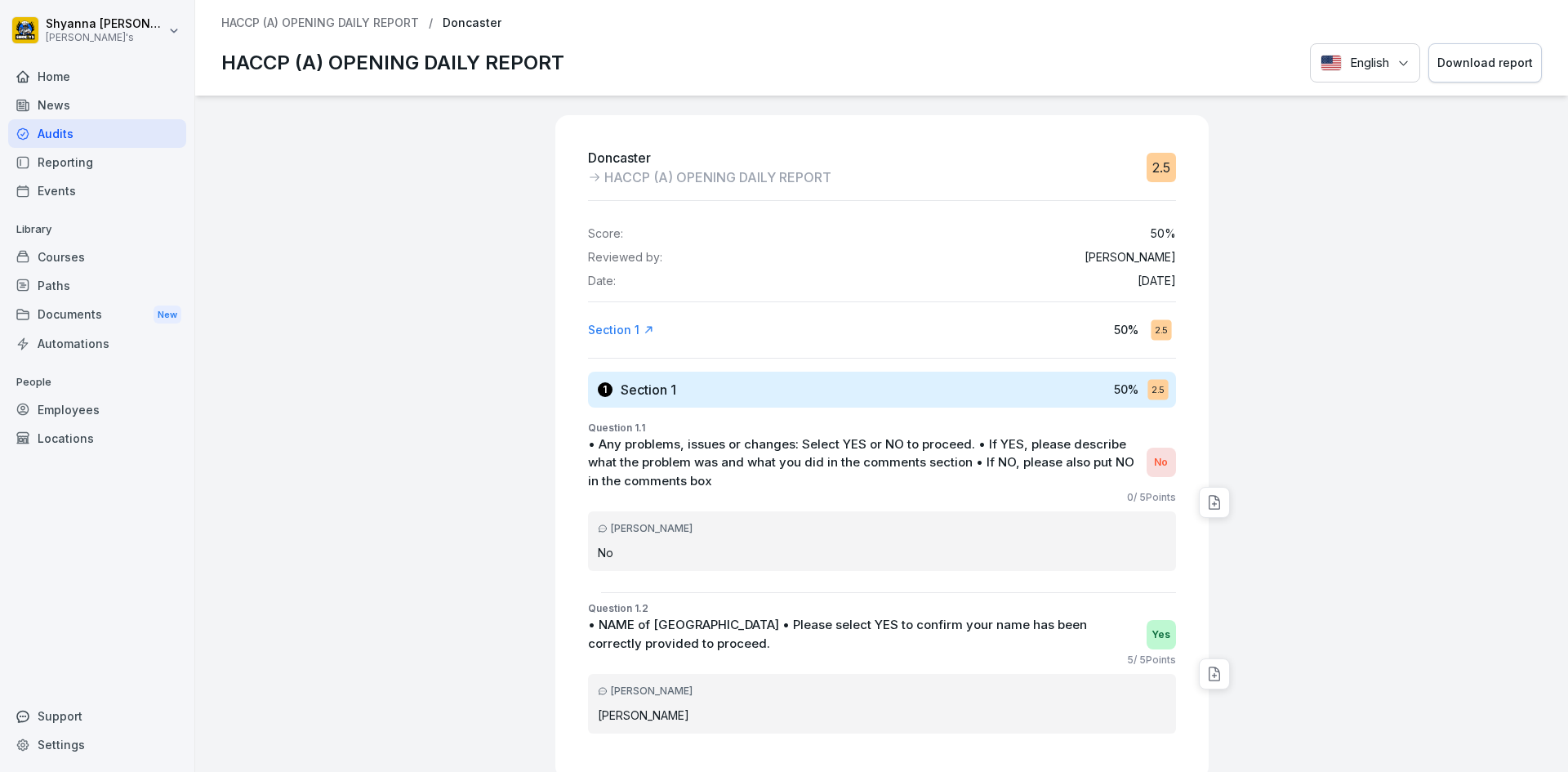
click at [1454, 57] on div "Download report" at bounding box center [1485, 62] width 95 height 18
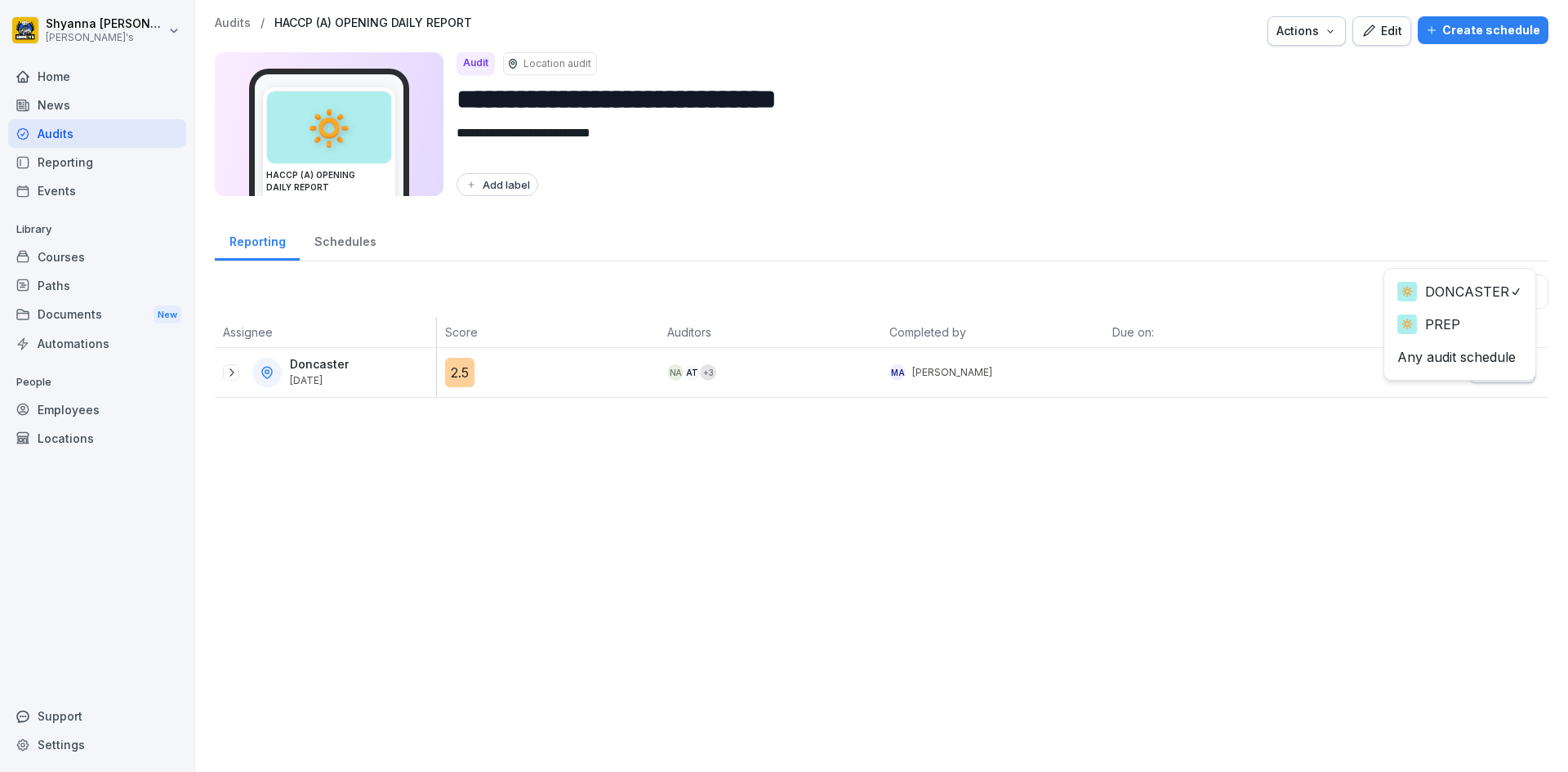
click at [1531, 283] on body "**********" at bounding box center [784, 386] width 1568 height 772
click at [231, 372] on icon at bounding box center [231, 372] width 13 height 13
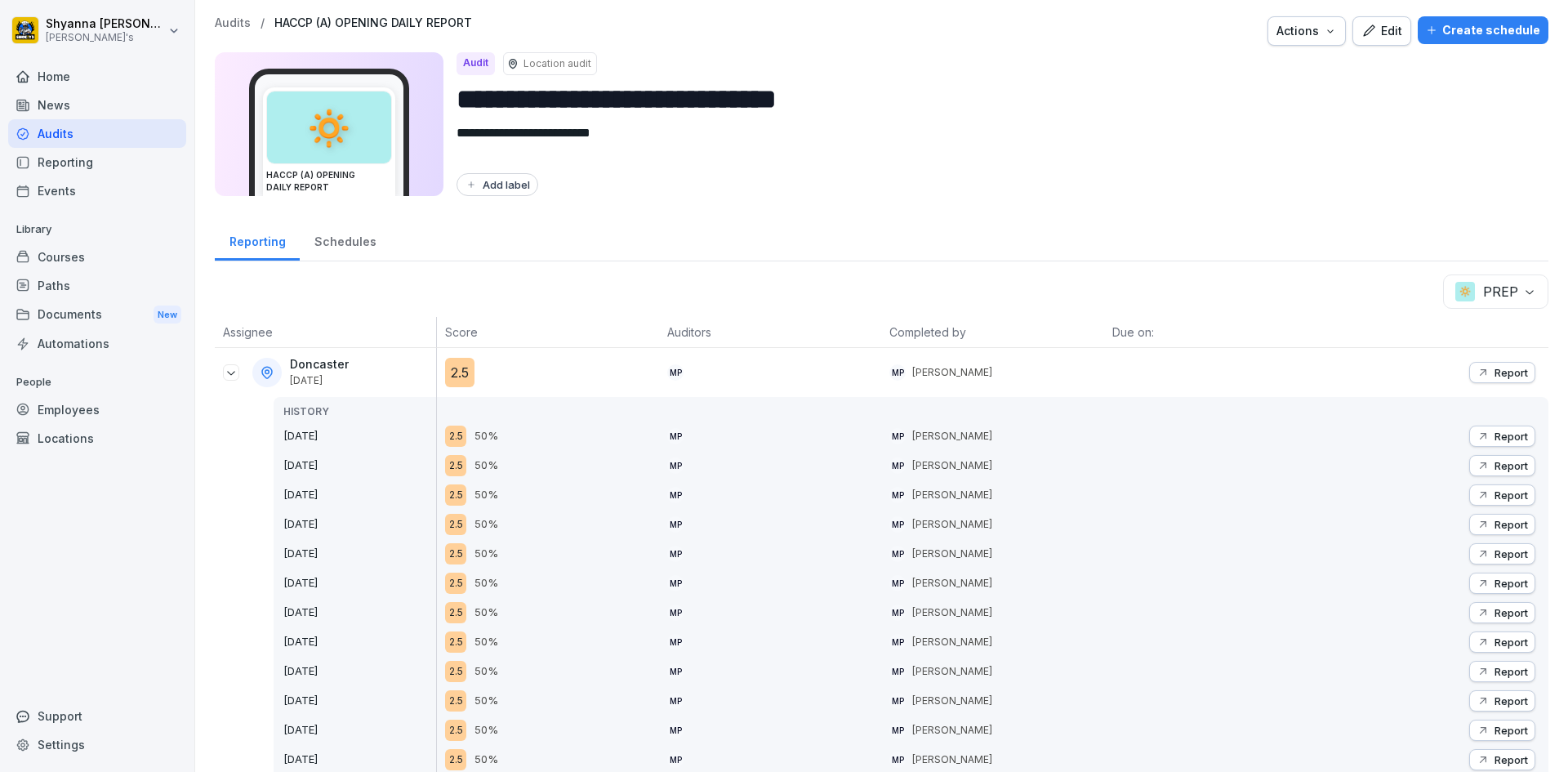
click at [1520, 426] on button "Report" at bounding box center [1503, 435] width 66 height 21
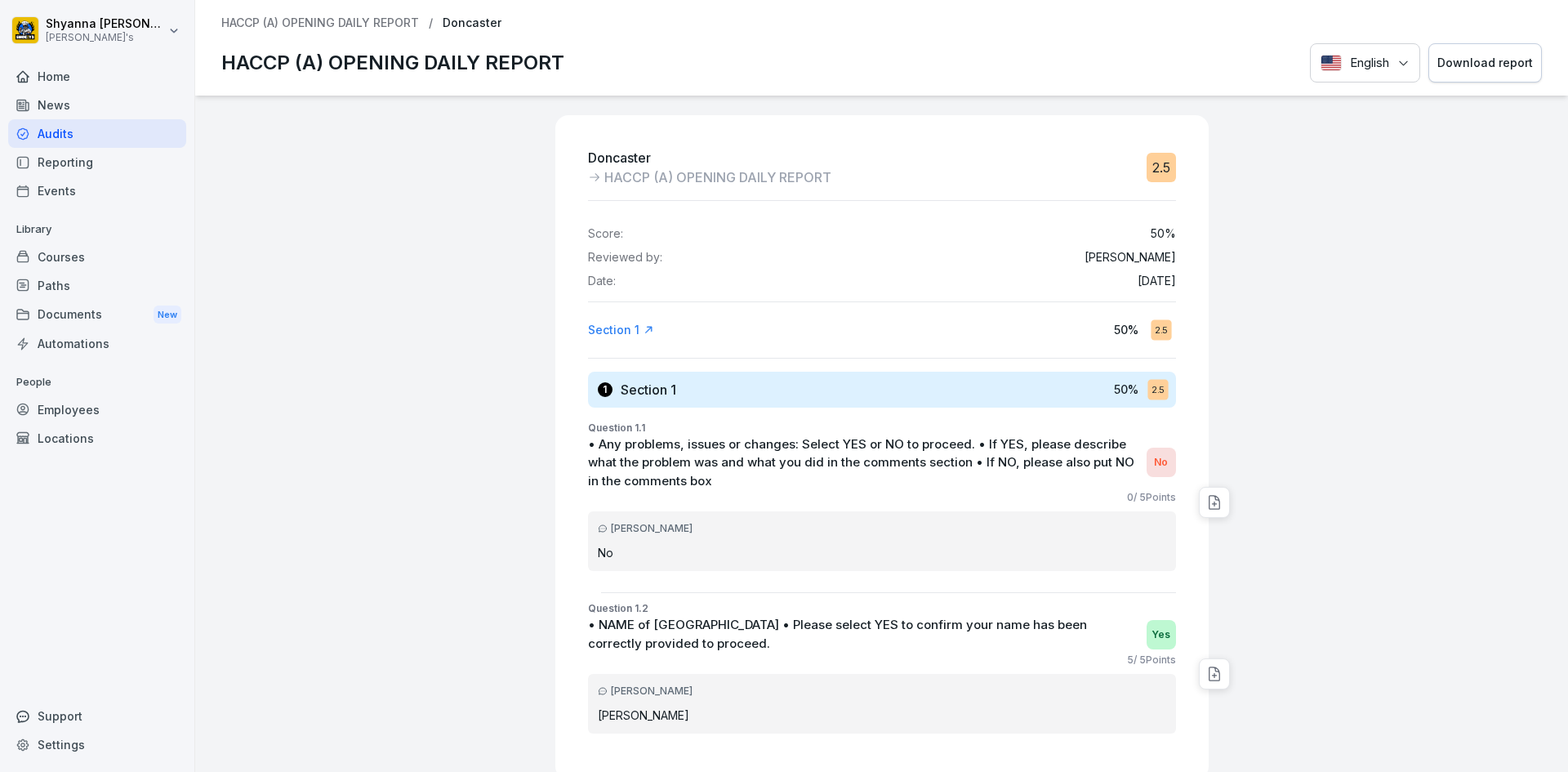
click at [1478, 54] on div "Download report" at bounding box center [1485, 62] width 95 height 18
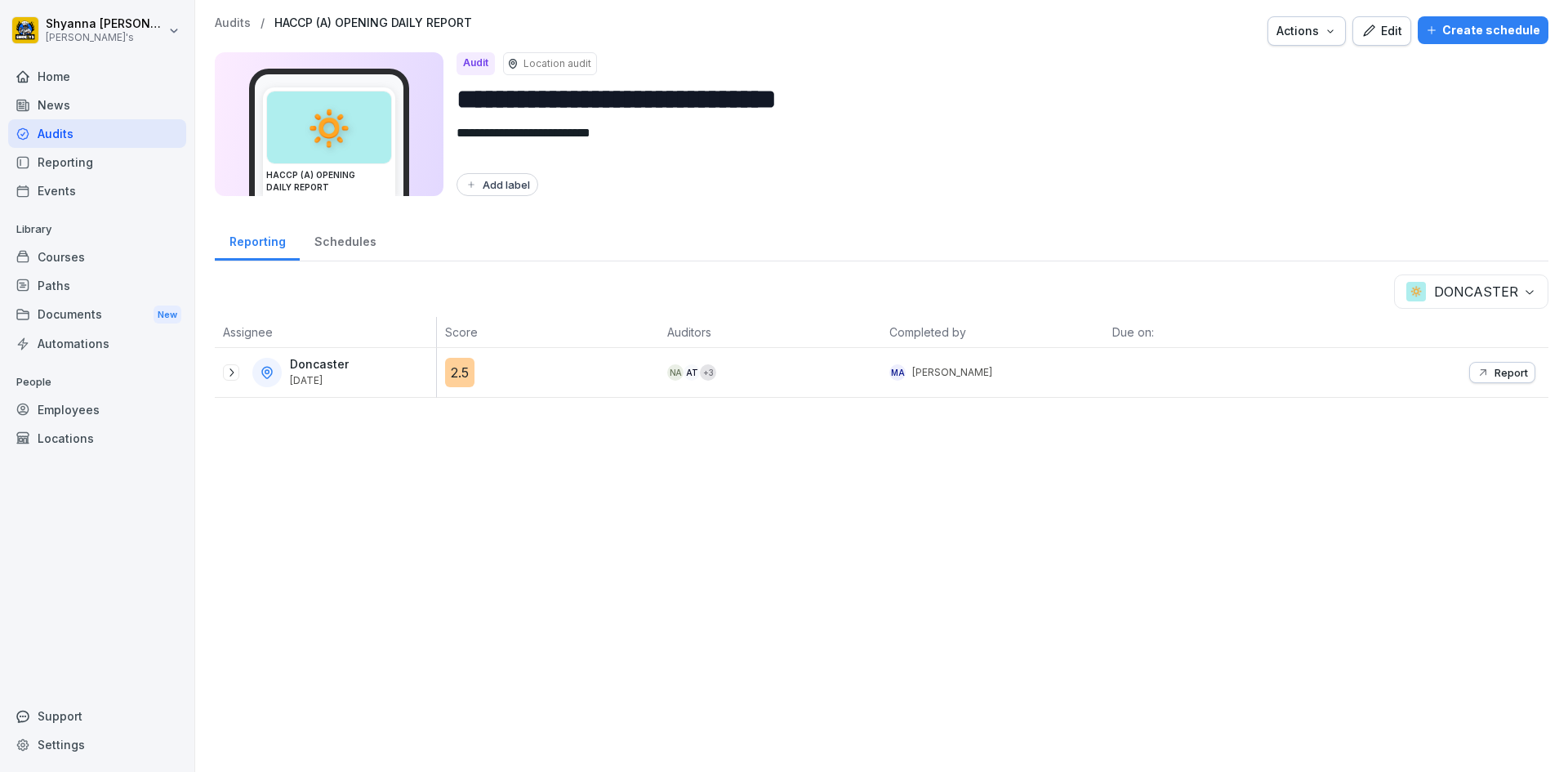
click at [1477, 376] on icon "button" at bounding box center [1483, 372] width 13 height 13
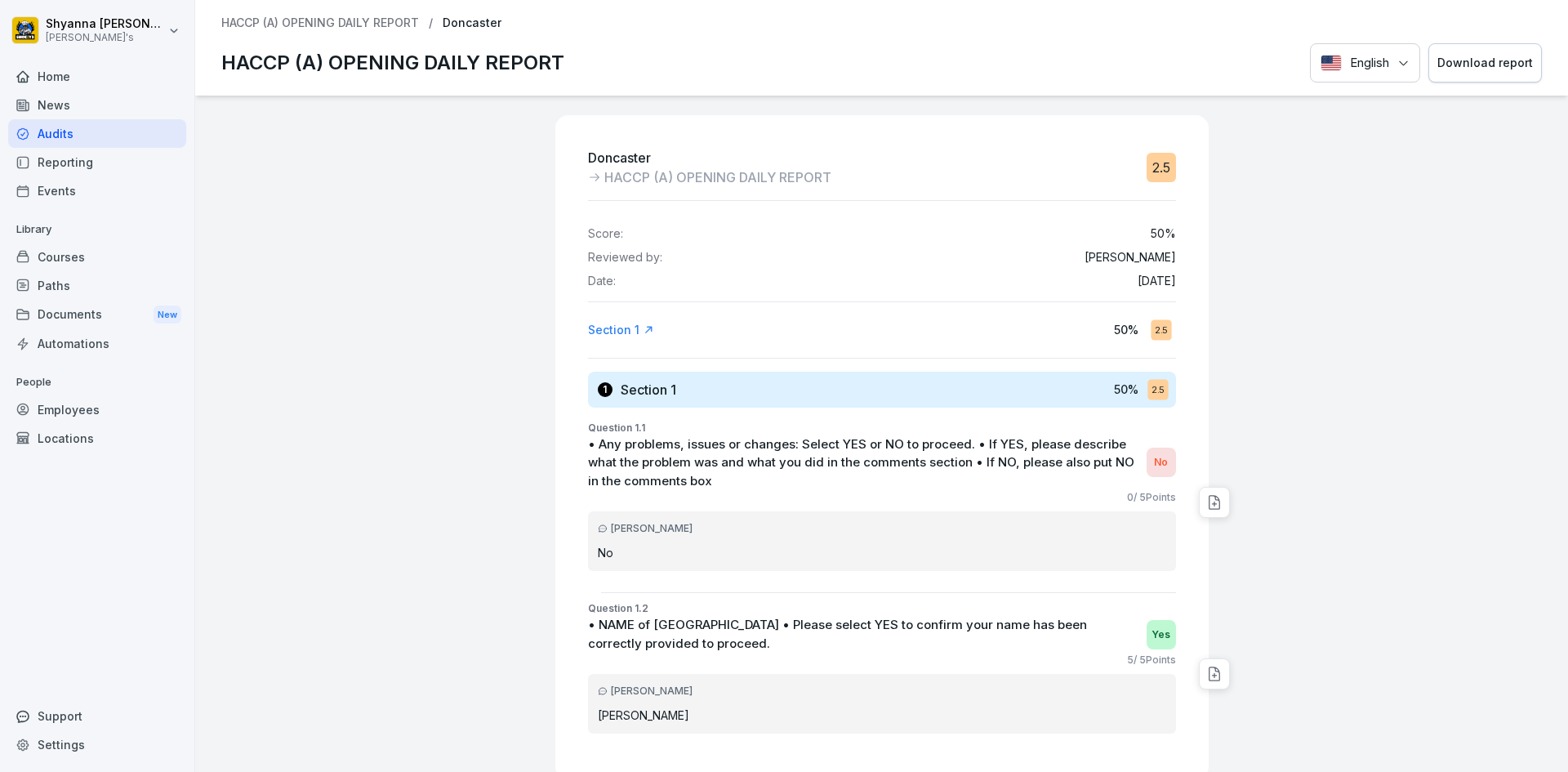
click at [1443, 48] on button "Download report" at bounding box center [1486, 62] width 114 height 40
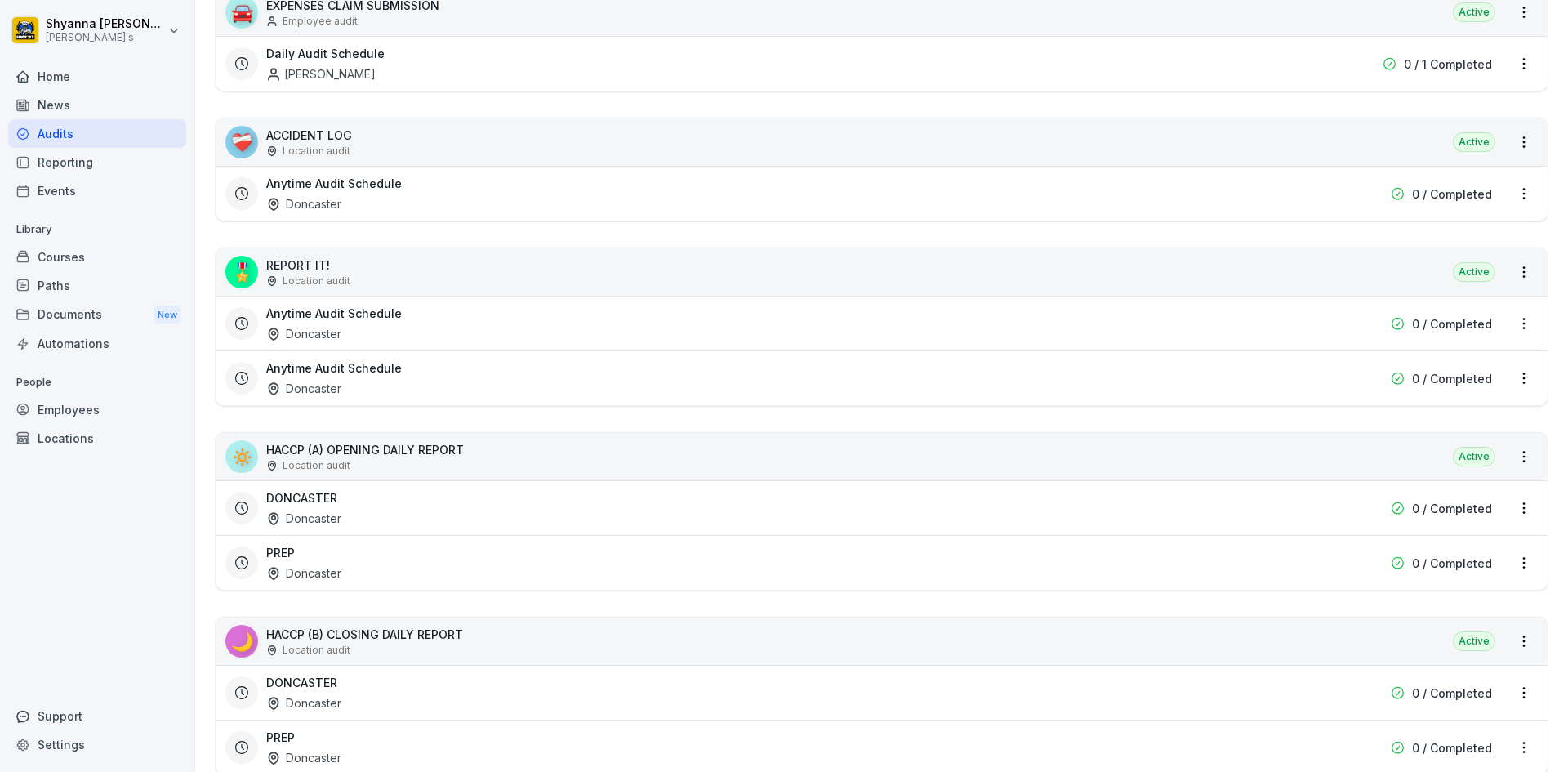
scroll to position [489, 0]
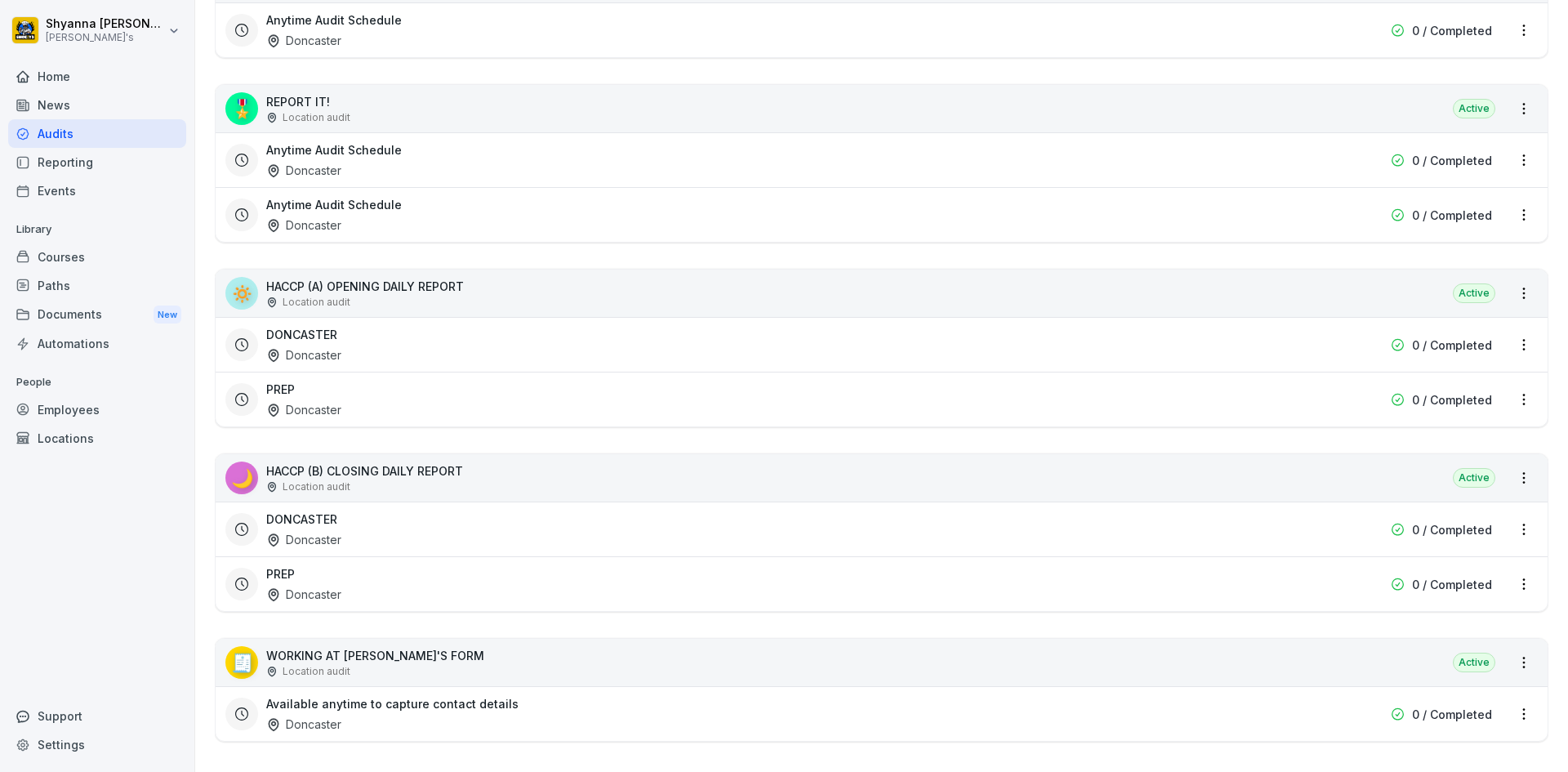
click at [298, 541] on div "Doncaster" at bounding box center [304, 539] width 76 height 17
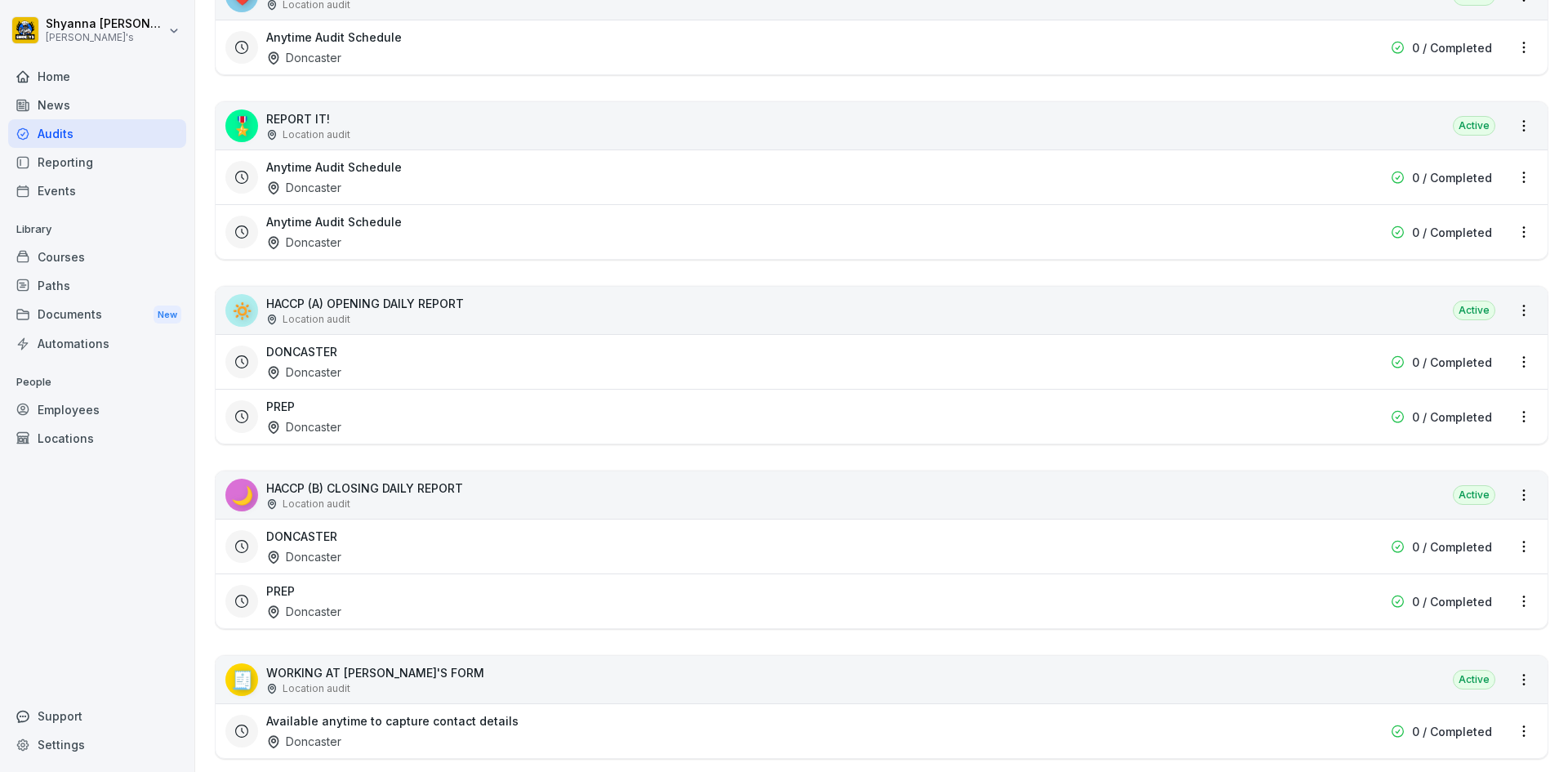
scroll to position [489, 0]
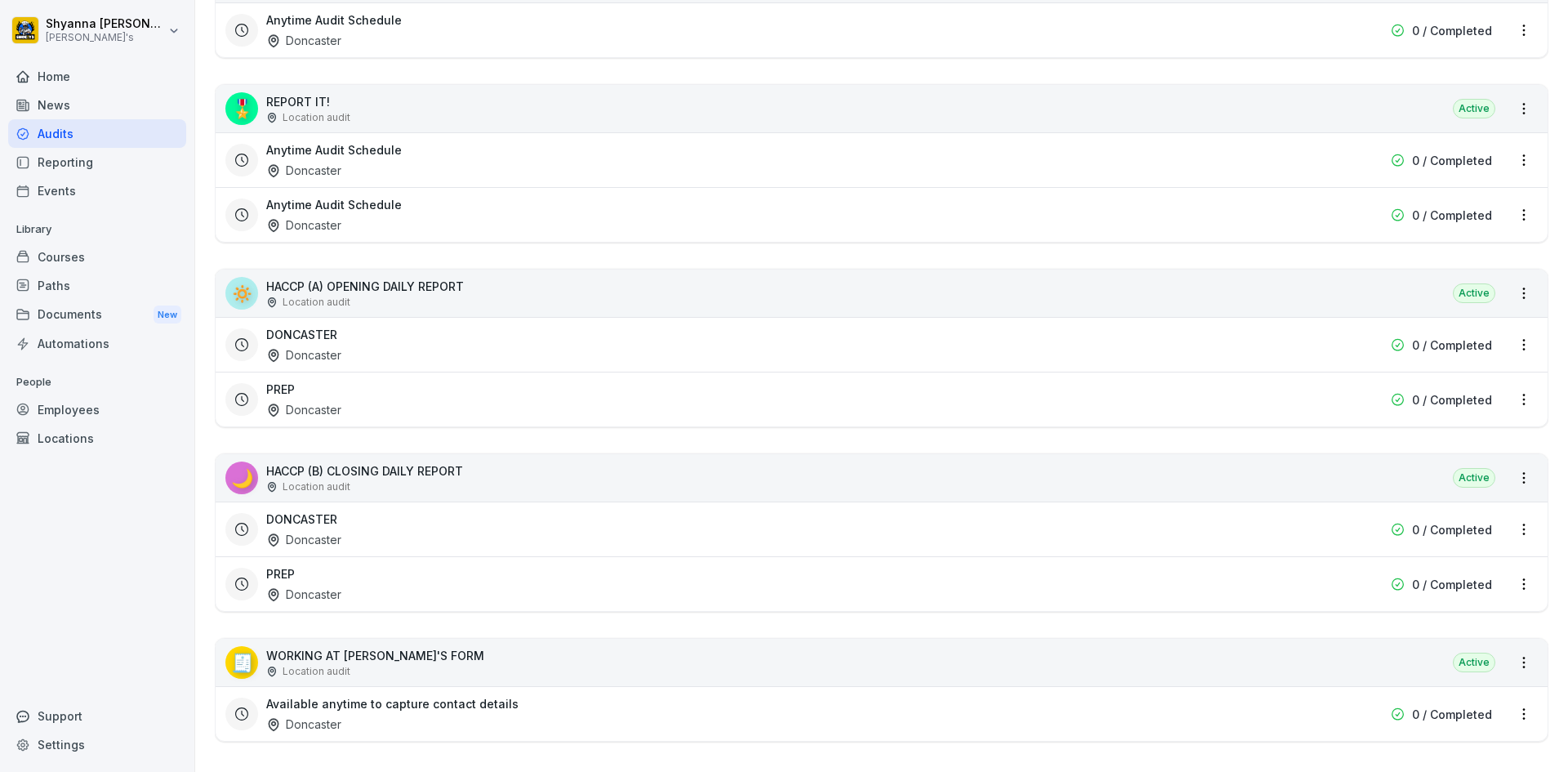
click at [371, 577] on div "PREP Doncaster" at bounding box center [778, 584] width 1022 height 37
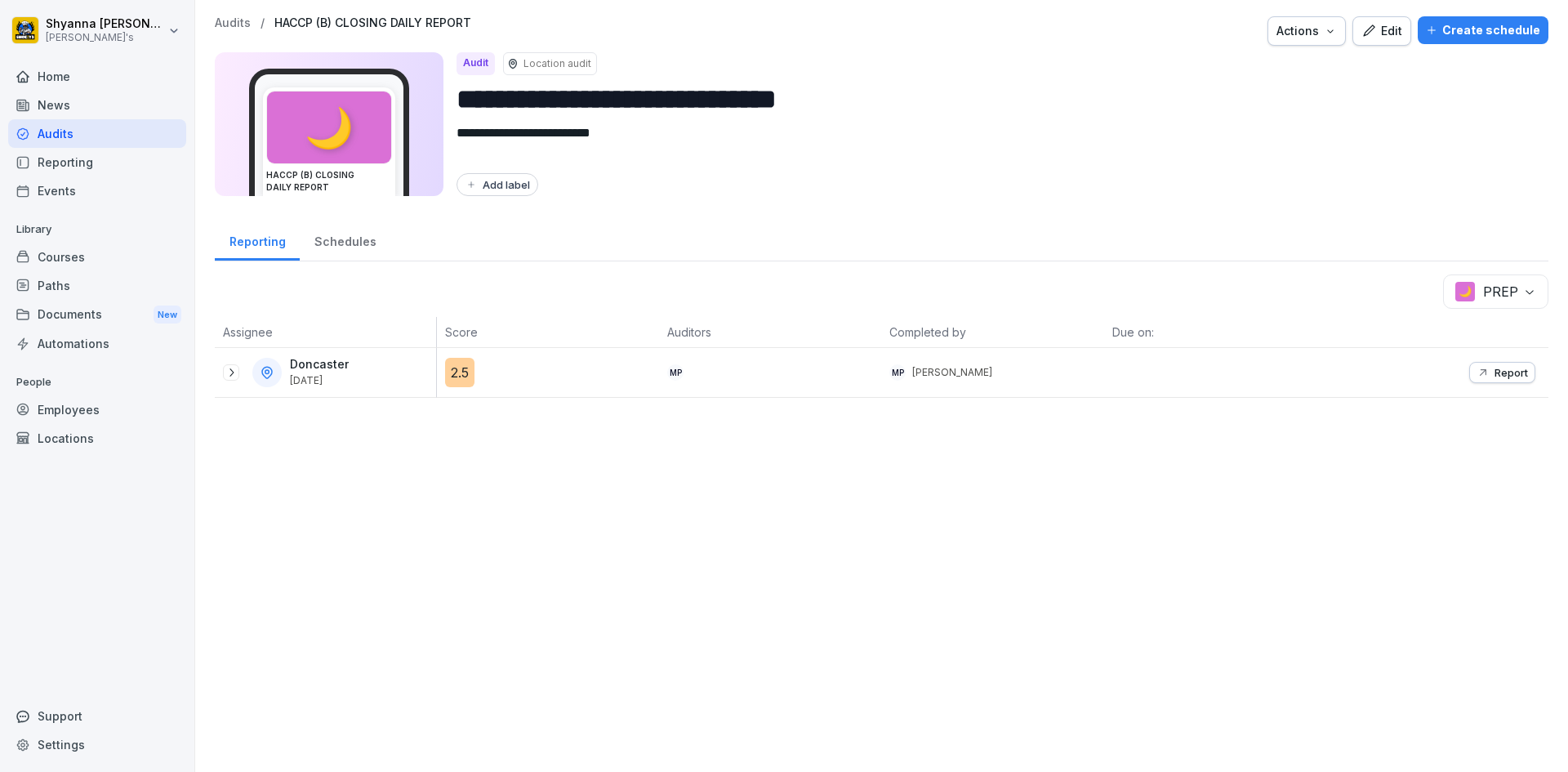
click at [217, 379] on div "Doncaster [DATE]" at bounding box center [325, 372] width 221 height 49
